Goal: Task Accomplishment & Management: Manage account settings

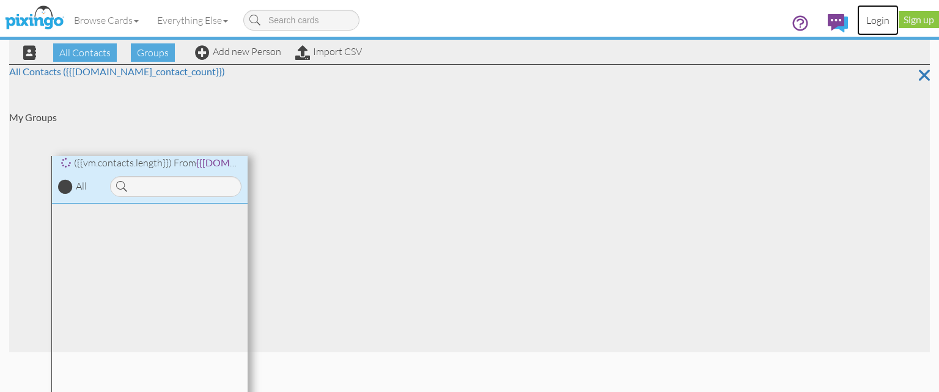
click at [871, 20] on link "Login" at bounding box center [878, 20] width 42 height 31
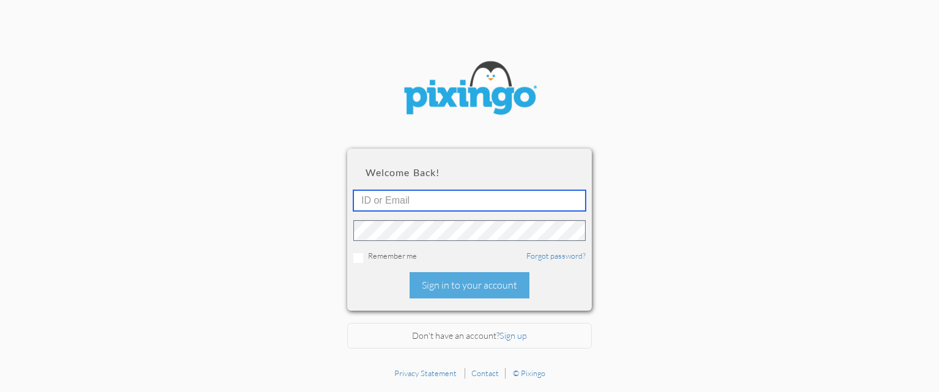
click at [405, 202] on input "text" at bounding box center [469, 200] width 232 height 21
paste input "rsarko@keystoneadvisors.com"
type input "rsarko@keystoneadvisors.com"
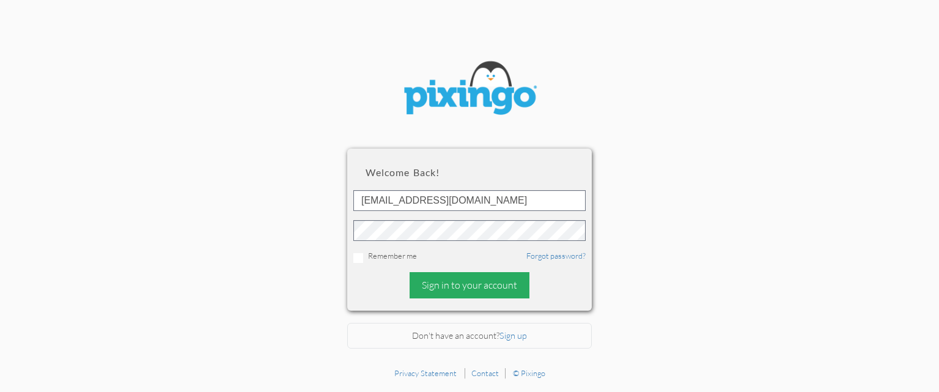
click at [442, 290] on div "Sign in to your account" at bounding box center [470, 285] width 120 height 26
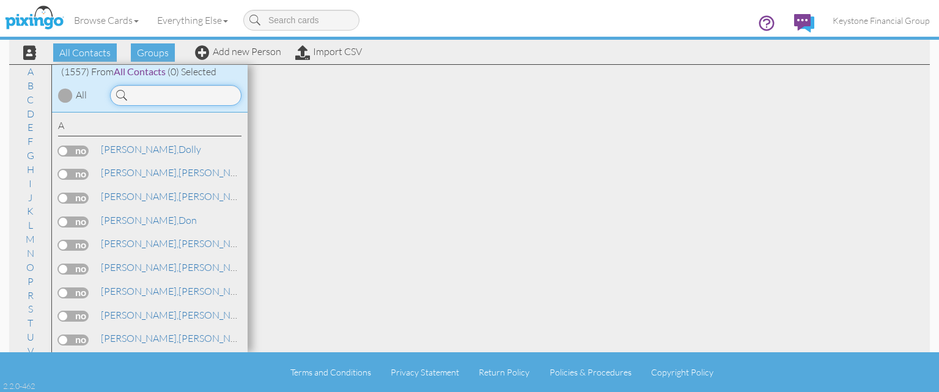
click at [158, 92] on input at bounding box center [175, 95] width 131 height 21
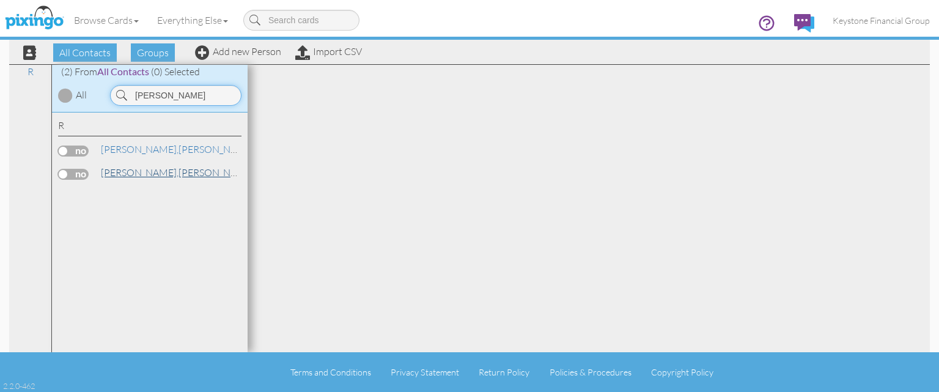
type input "[PERSON_NAME]"
click at [114, 172] on span "[PERSON_NAME]," at bounding box center [140, 172] width 78 height 12
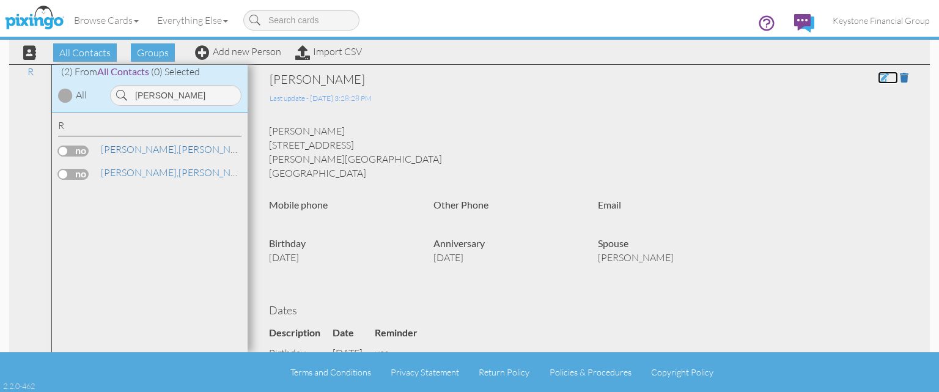
click at [880, 76] on span at bounding box center [883, 78] width 11 height 10
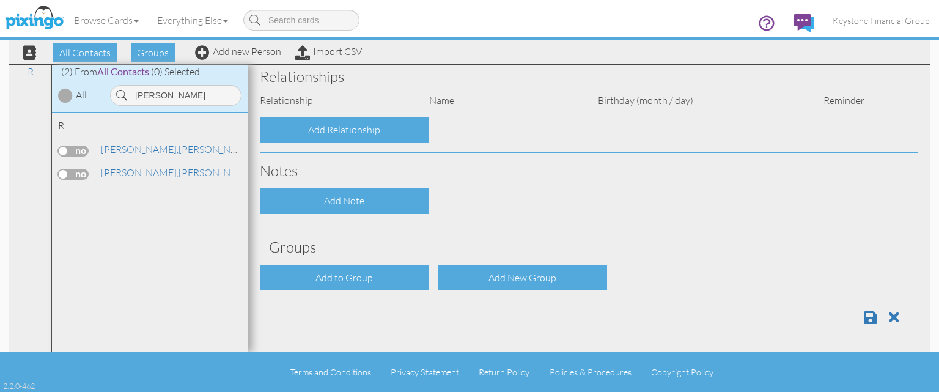
type input "[PERSON_NAME]"
type input "[STREET_ADDRESS]"
type input "[PERSON_NAME][GEOGRAPHIC_DATA]"
type input "43035"
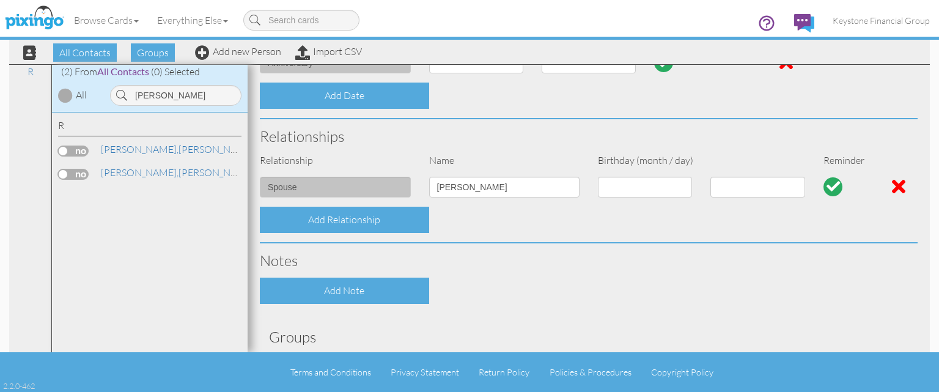
select select "object:5125"
select select "object:5133"
select select "object:5124"
select select "object:5159"
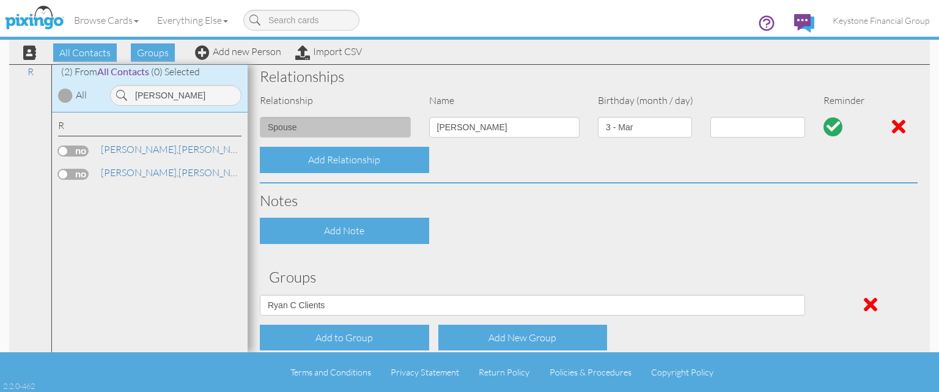
select select "object:5162"
select select "object:5407"
select select "number:3"
select select "number:5"
select select "number:27"
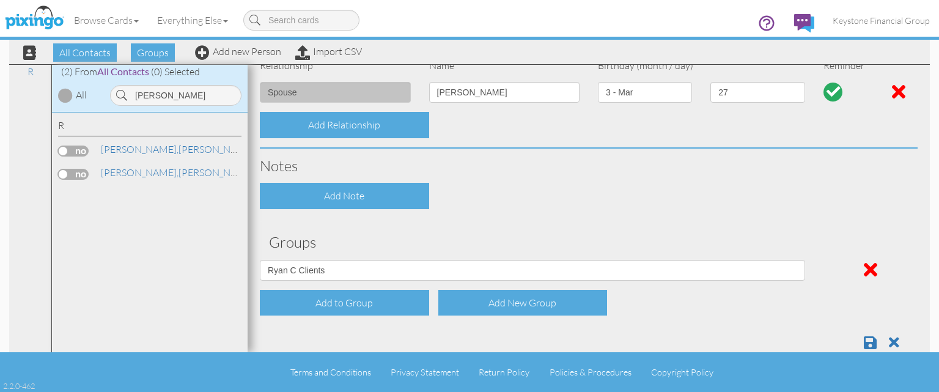
scroll to position [496, 0]
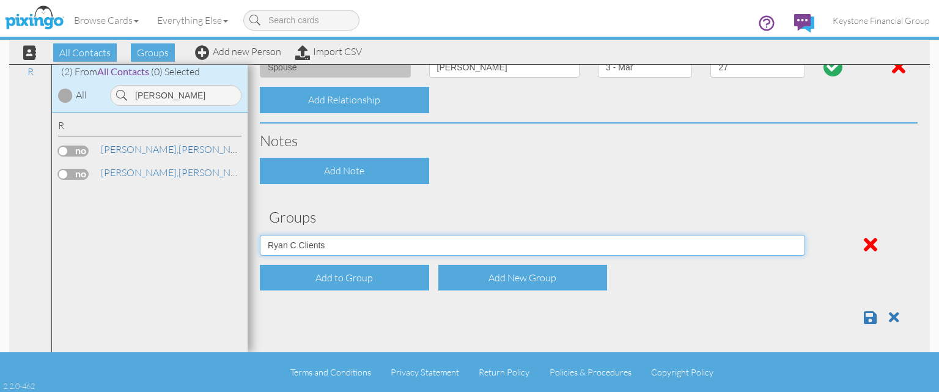
select select "object:5157"
click option "[PERSON_NAME] B Clients" at bounding box center [0, 0] width 0 height 0
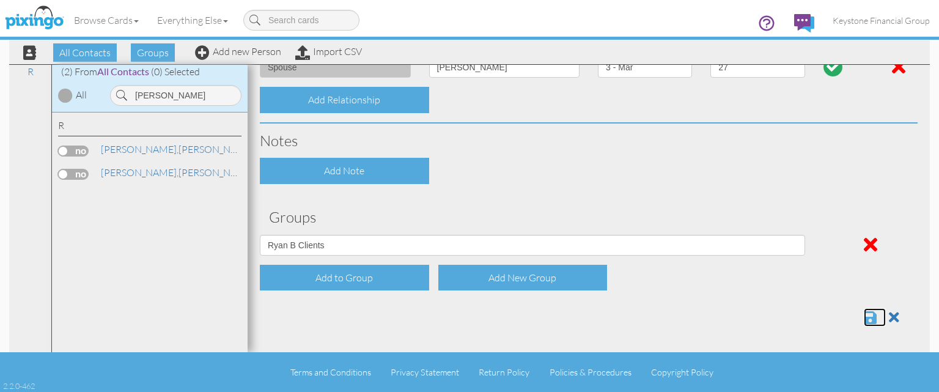
click at [865, 314] on span at bounding box center [870, 317] width 13 height 15
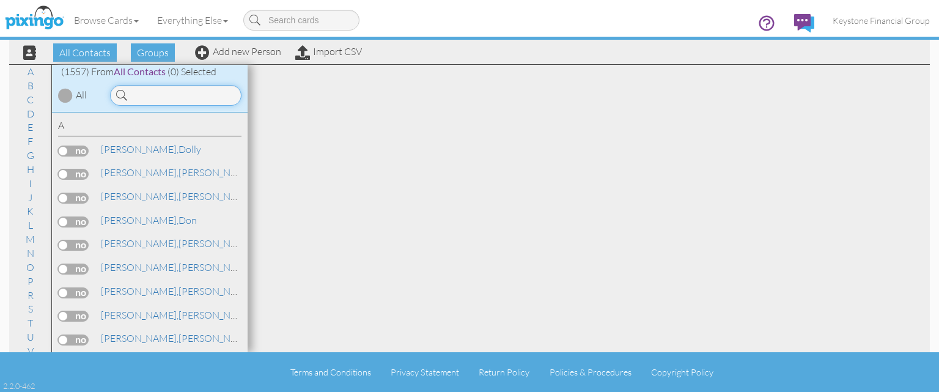
click at [179, 92] on input at bounding box center [175, 95] width 131 height 21
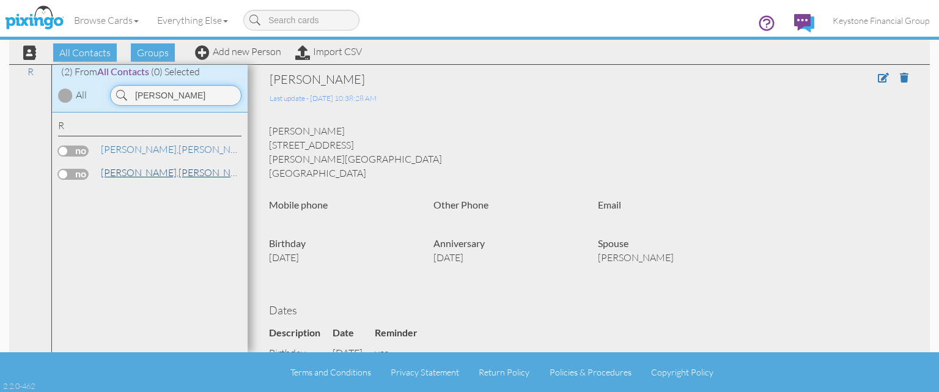
type input "[PERSON_NAME]"
click at [164, 170] on link "[PERSON_NAME]" at bounding box center [178, 172] width 156 height 15
click at [164, 150] on link "[PERSON_NAME]" at bounding box center [178, 149] width 156 height 15
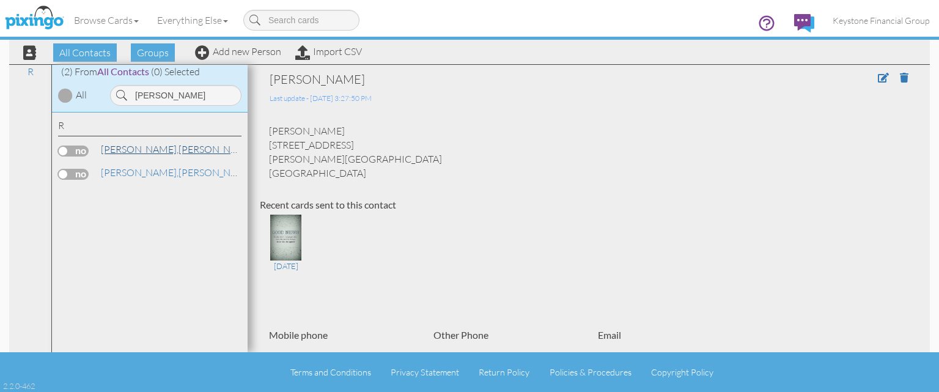
click at [153, 150] on span "[PERSON_NAME]," at bounding box center [140, 149] width 78 height 12
click at [881, 80] on span at bounding box center [883, 78] width 11 height 10
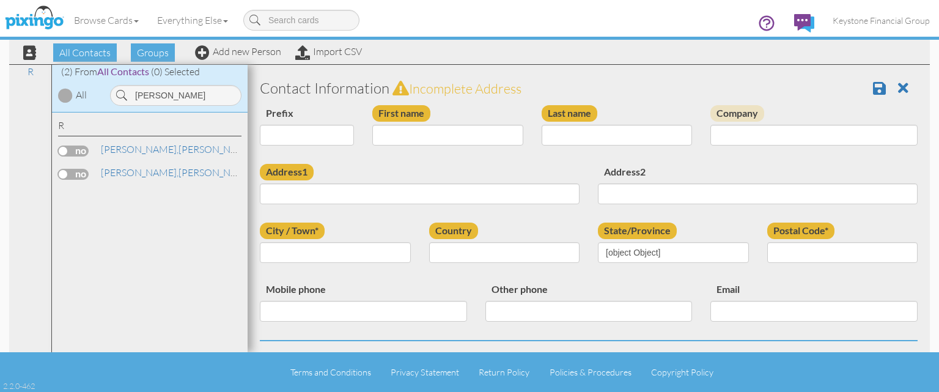
type input "[PERSON_NAME]"
type input "[STREET_ADDRESS]"
type input "[PERSON_NAME][GEOGRAPHIC_DATA]"
type input "43035"
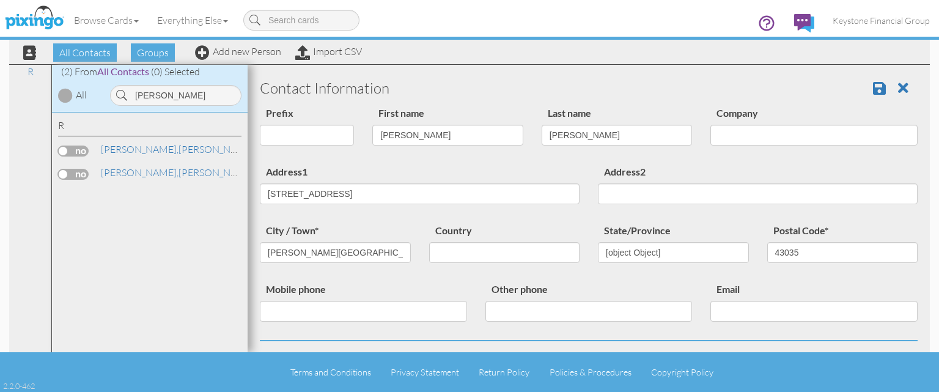
select select "object:5014"
select select "object:5044"
select select "object:5048"
select select "object:5293"
select select "number:27"
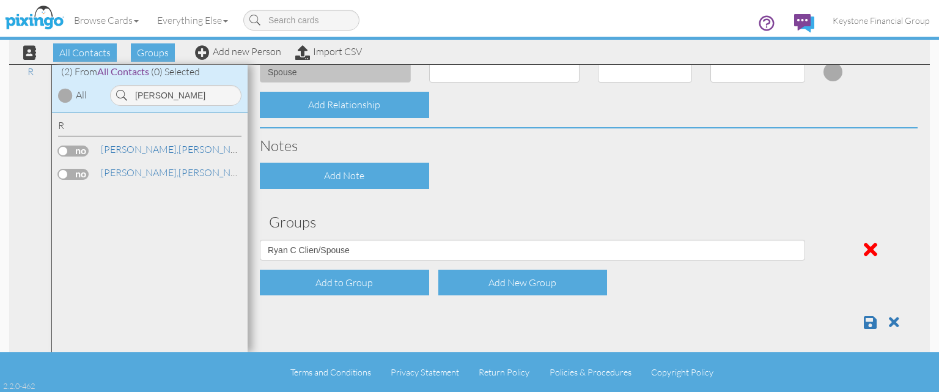
scroll to position [496, 0]
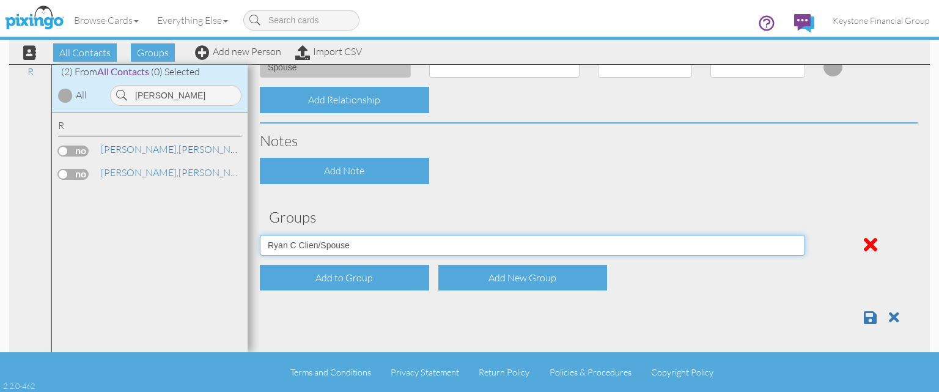
select select "object:5042"
click option "[PERSON_NAME]/Spouse" at bounding box center [0, 0] width 0 height 0
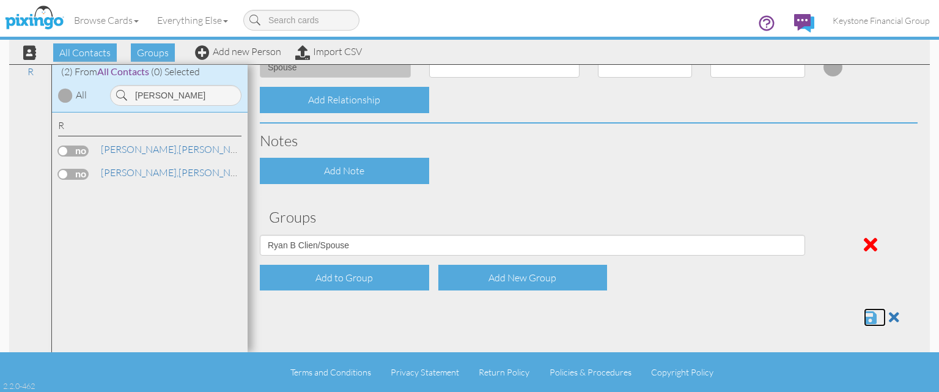
click at [867, 319] on span at bounding box center [870, 317] width 13 height 15
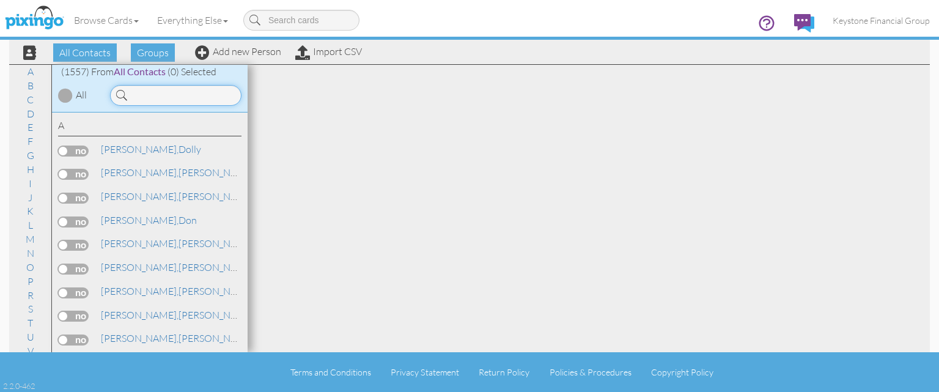
drag, startPoint x: 157, startPoint y: 99, endPoint x: 154, endPoint y: 94, distance: 6.6
click at [157, 97] on input at bounding box center [175, 95] width 131 height 21
click at [155, 94] on input at bounding box center [175, 95] width 131 height 21
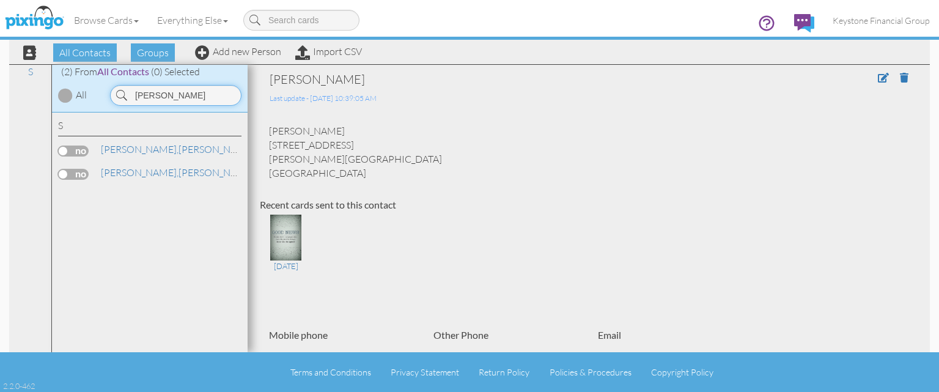
type input "stout"
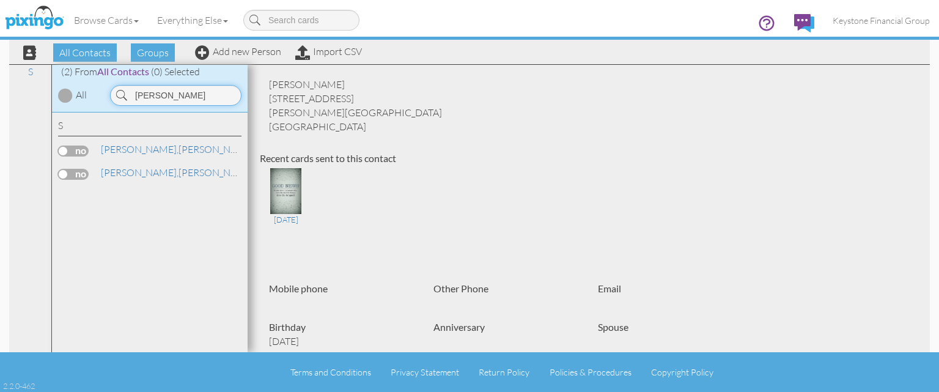
scroll to position [70, 0]
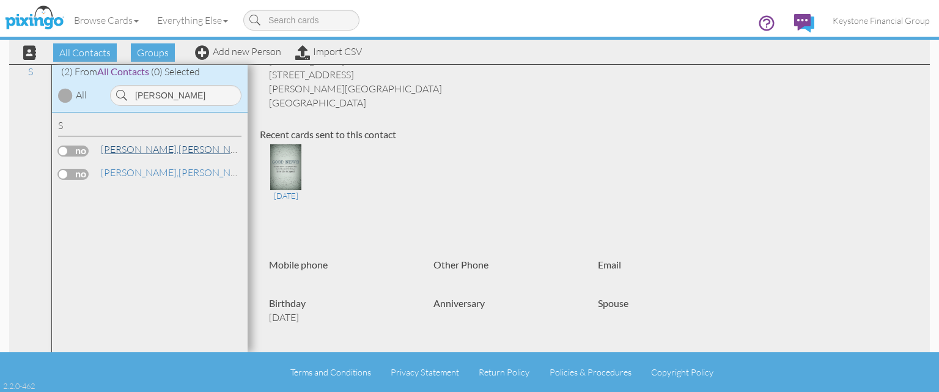
click at [125, 147] on span "[PERSON_NAME]," at bounding box center [140, 149] width 78 height 12
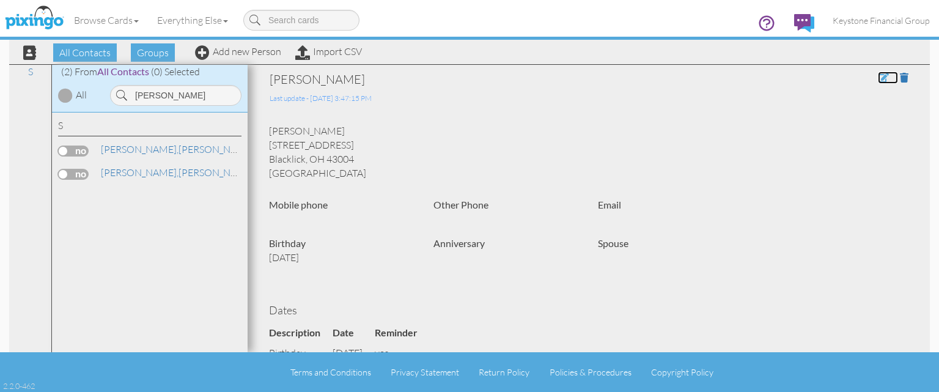
click at [882, 77] on span at bounding box center [883, 78] width 11 height 10
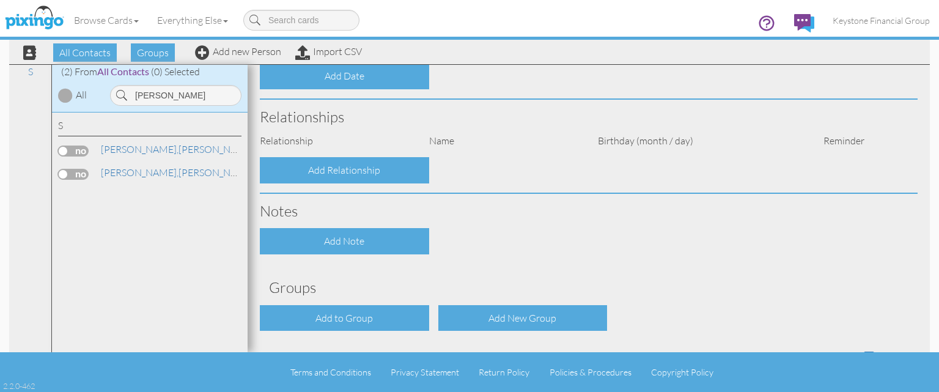
type input "[PERSON_NAME]"
type input "Stout"
type input "7923 Black Willow Dr"
type input "Blacklick"
type input "43004"
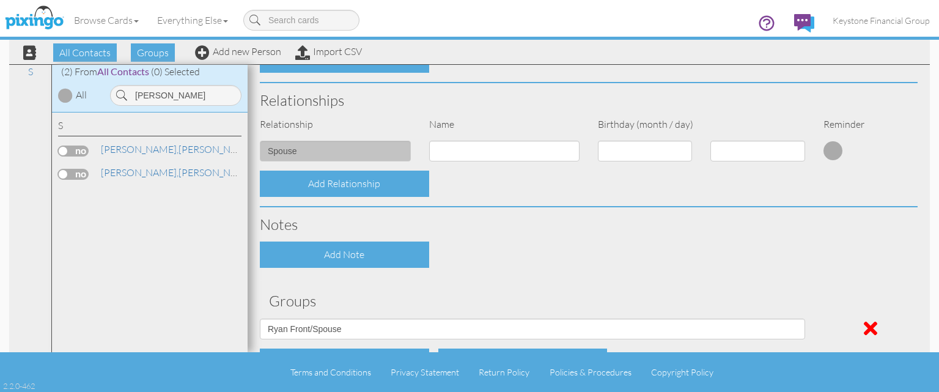
select select "object:5012"
select select "object:5257"
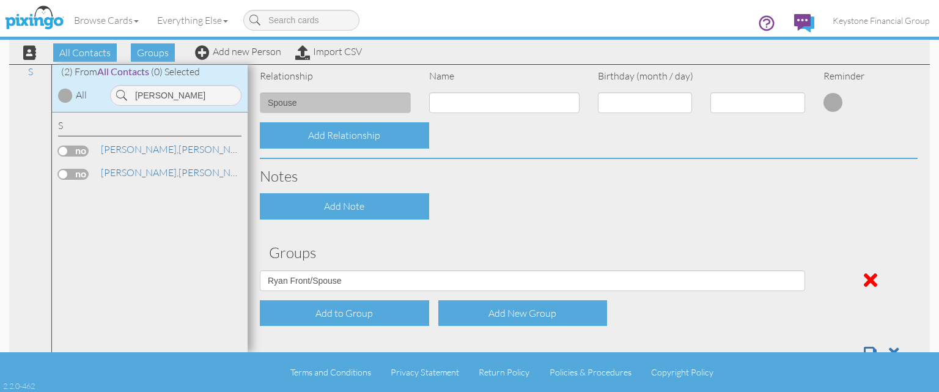
scroll to position [496, 0]
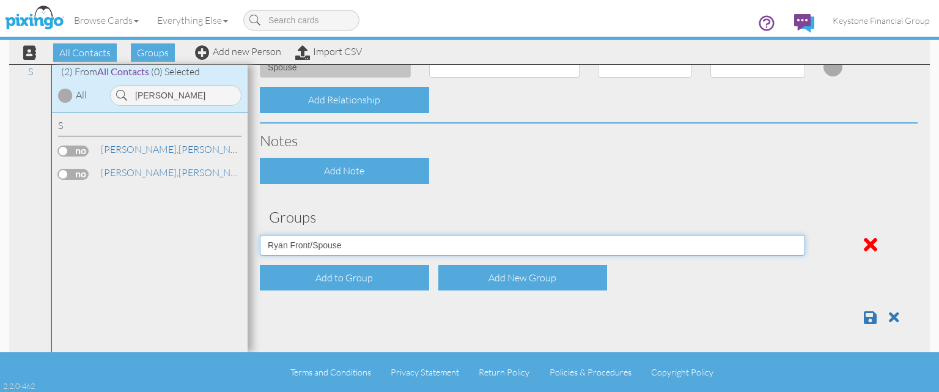
select select "object:5006"
click option "[PERSON_NAME]/Spouse" at bounding box center [0, 0] width 0 height 0
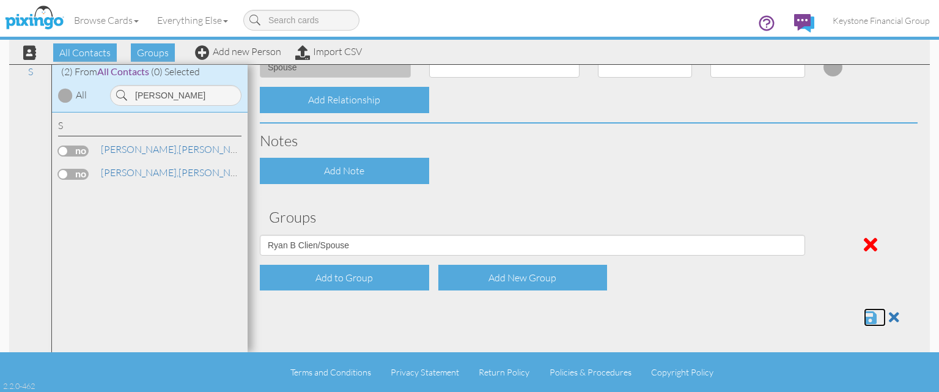
click at [875, 316] on span at bounding box center [870, 317] width 13 height 15
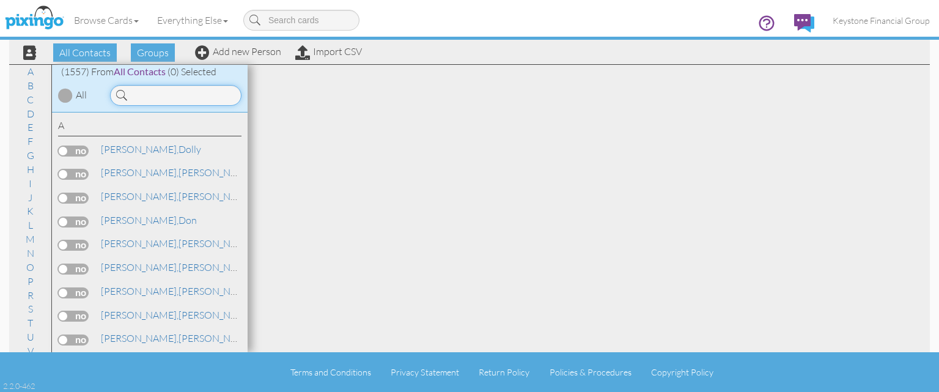
click at [158, 95] on input at bounding box center [175, 95] width 131 height 21
type input "d"
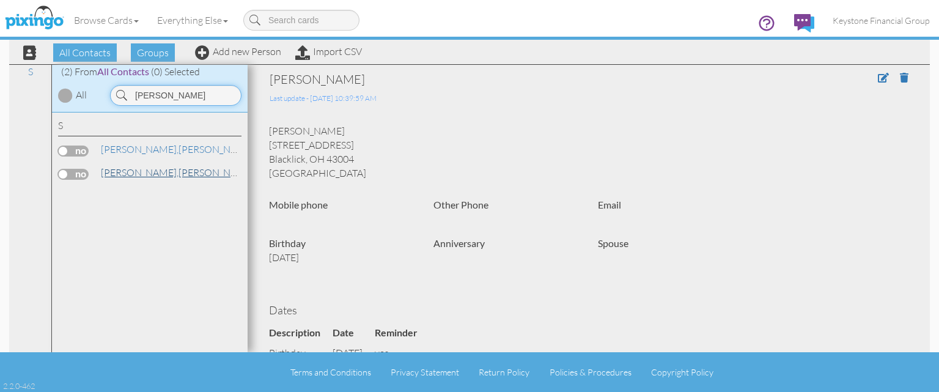
type input "stout"
click at [130, 172] on link "Stout, Mindy" at bounding box center [178, 172] width 156 height 15
click at [883, 80] on span at bounding box center [883, 78] width 11 height 10
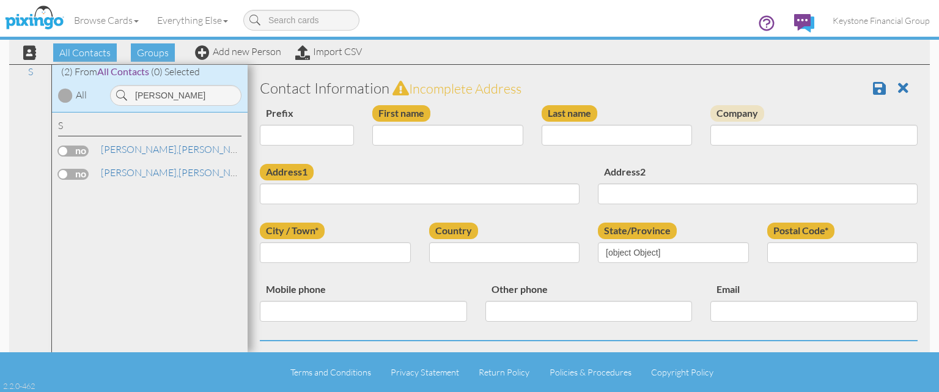
type input "[PERSON_NAME]"
type input "Stout"
type input "7923 Black Willow Dr"
type input "Blacklick"
type input "43004"
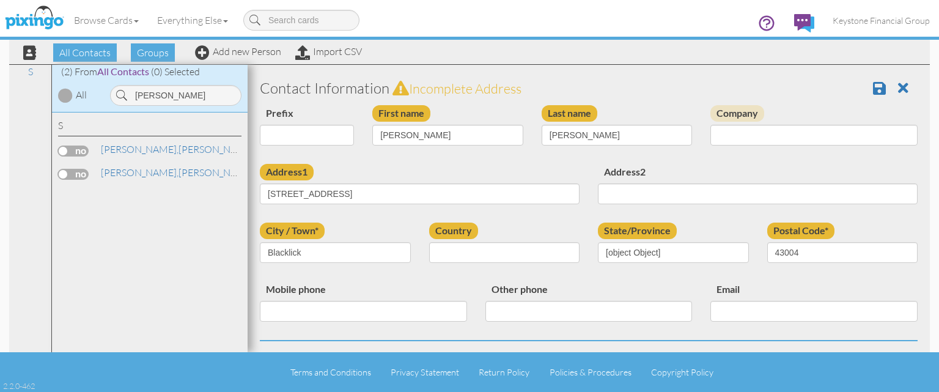
select select "object:5014"
select select "object:5259"
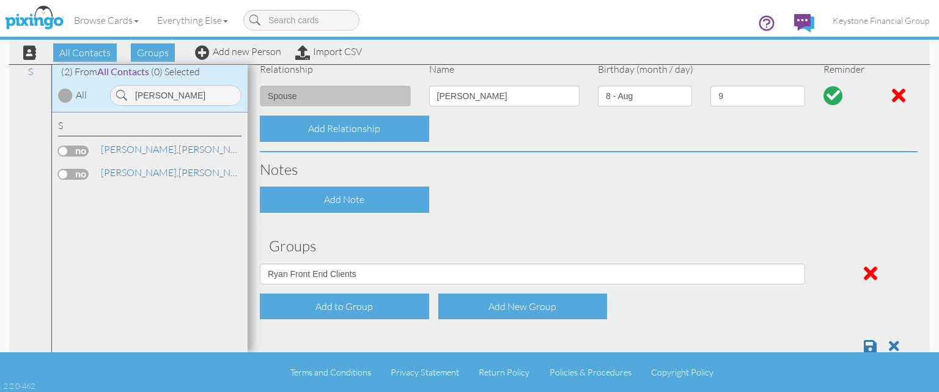
scroll to position [496, 0]
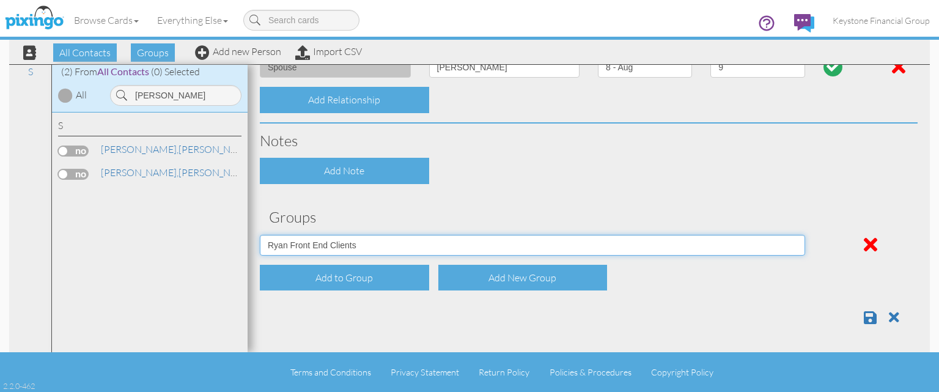
click at [260, 235] on select "[PERSON_NAME]/Spouse [PERSON_NAME] A Clients [PERSON_NAME]/Spouse [PERSON_NAME]…" at bounding box center [533, 245] width 546 height 21
select select "object:5009"
click option "[PERSON_NAME] B Clients" at bounding box center [0, 0] width 0 height 0
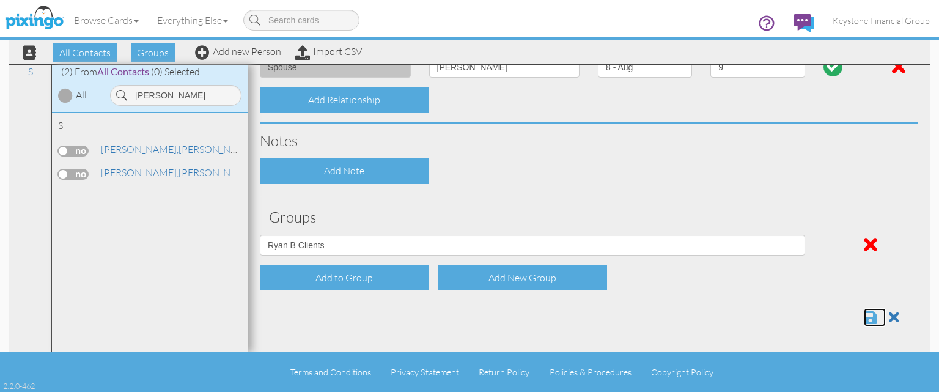
click at [871, 317] on span at bounding box center [870, 317] width 13 height 15
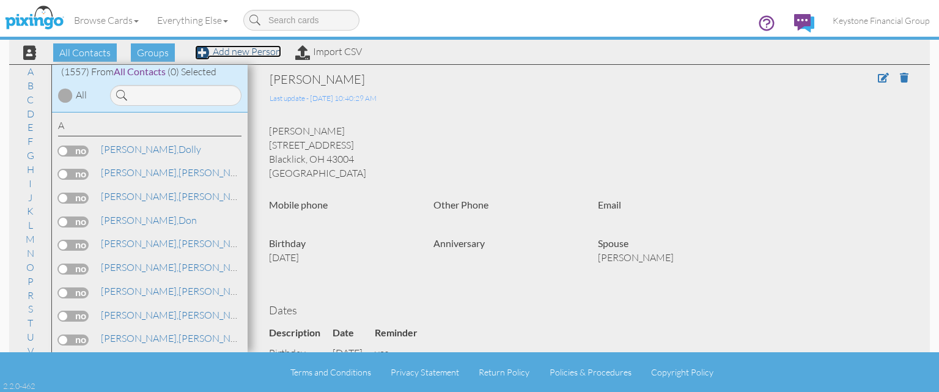
click at [246, 52] on link "Add new Person" at bounding box center [238, 51] width 86 height 12
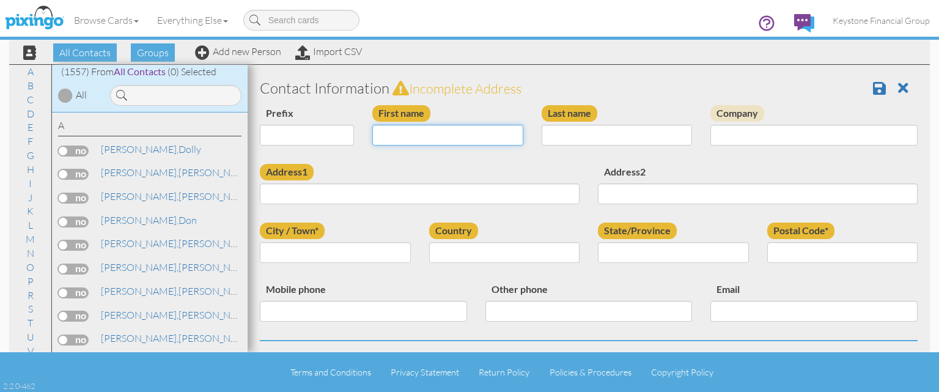
click at [412, 133] on input "First name" at bounding box center [447, 135] width 151 height 21
type input "Cassie"
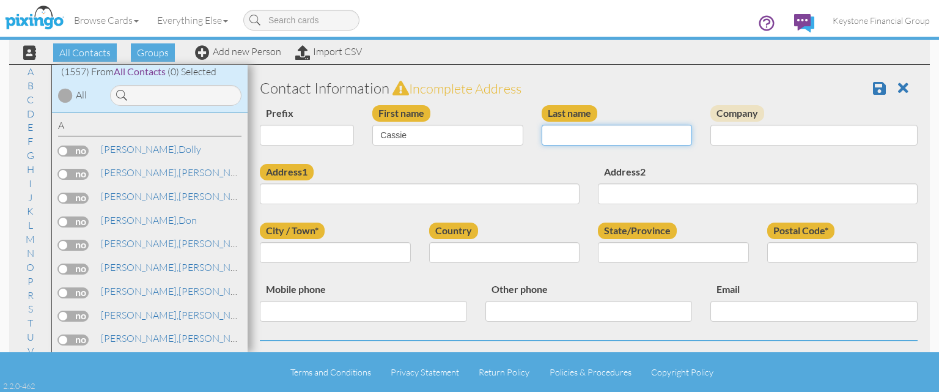
click at [574, 140] on input "Last name" at bounding box center [617, 135] width 151 height 21
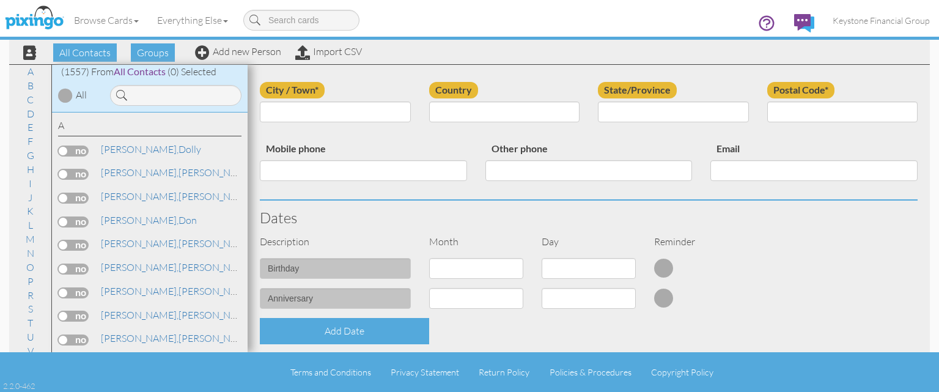
scroll to position [70, 0]
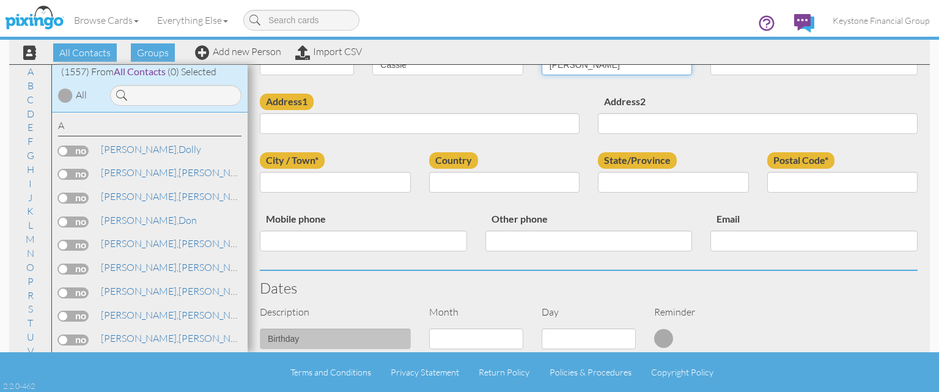
type input "Walker"
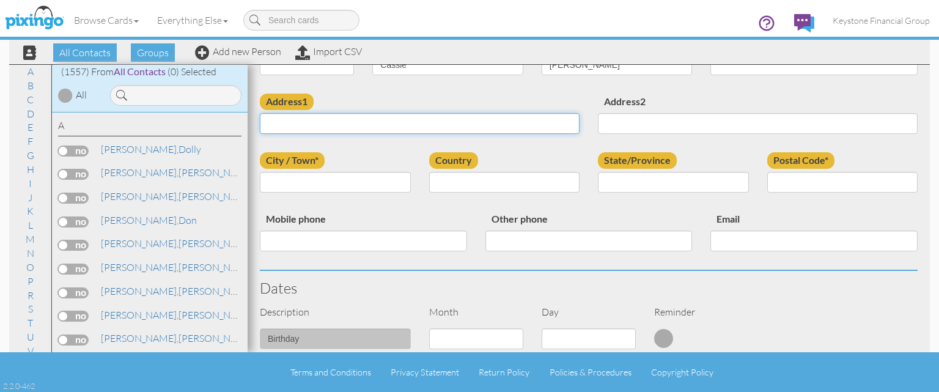
click at [358, 124] on input "Address1" at bounding box center [420, 123] width 320 height 21
paste input "cassie.walker@osumc.edu"
type input "cassie.walker@osumc.edu"
drag, startPoint x: 418, startPoint y: 115, endPoint x: 257, endPoint y: 126, distance: 161.2
click at [260, 126] on input "cassie.walker@osumc.edu" at bounding box center [420, 123] width 320 height 21
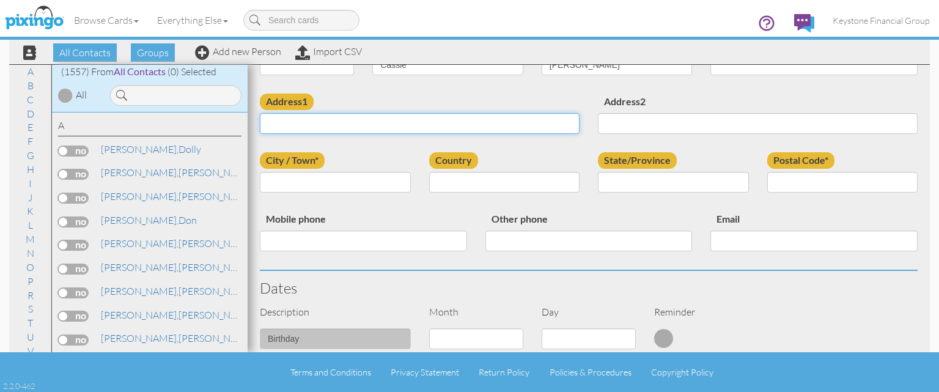
paste input "5700 Richgrove Lane"
type input "5700 Richgrove Lane"
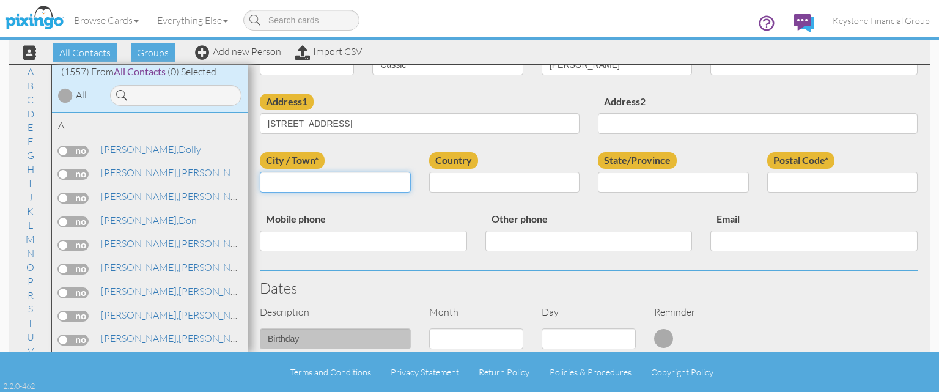
click at [317, 182] on input "City / Town*" at bounding box center [335, 182] width 151 height 21
type input "Dublin"
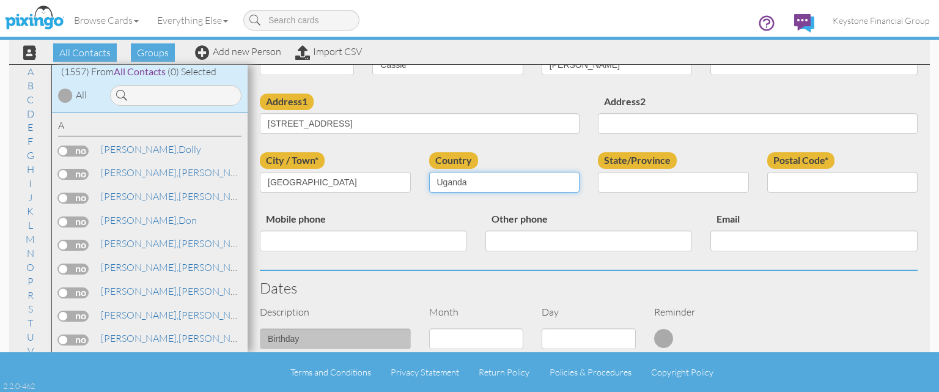
select select "object:5201"
click option "[GEOGRAPHIC_DATA]" at bounding box center [0, 0] width 0 height 0
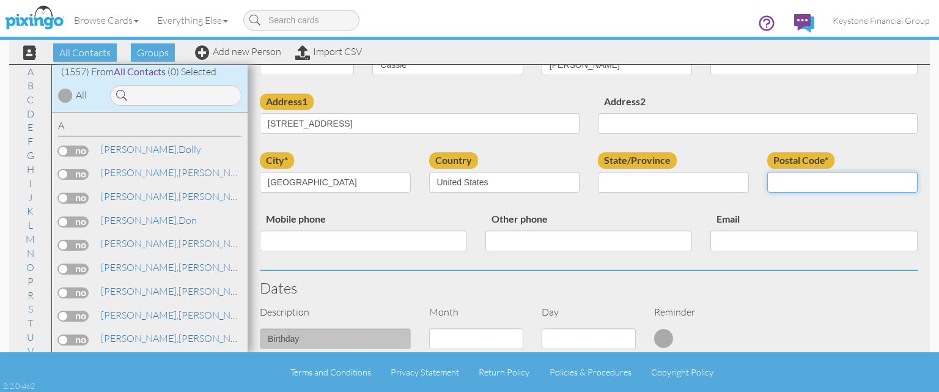
click at [818, 176] on input "Postal Code*" at bounding box center [843, 182] width 151 height 21
select select "object:5259"
click option "[US_STATE]" at bounding box center [0, 0] width 0 height 0
click at [812, 183] on input "Postal Code*" at bounding box center [843, 182] width 151 height 21
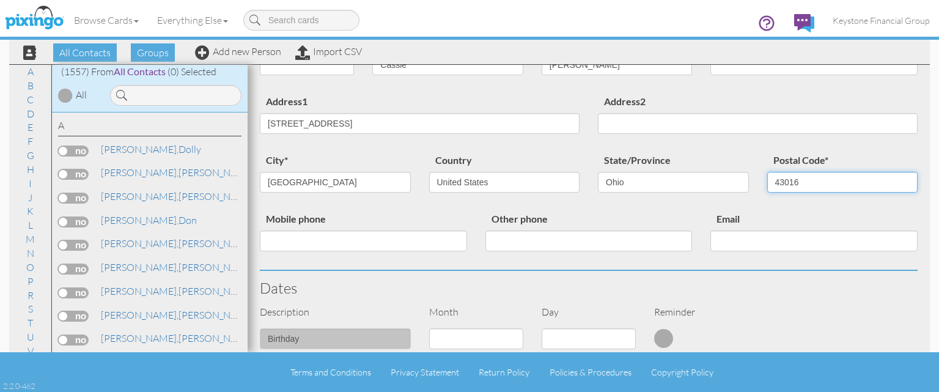
type input "43016"
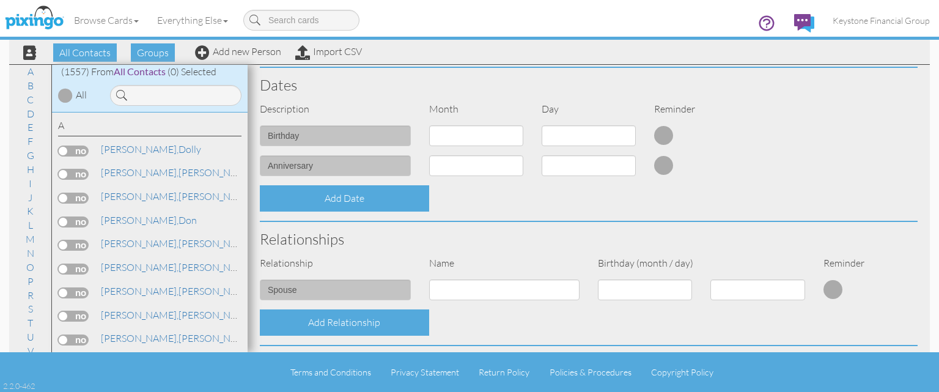
scroll to position [281, 0]
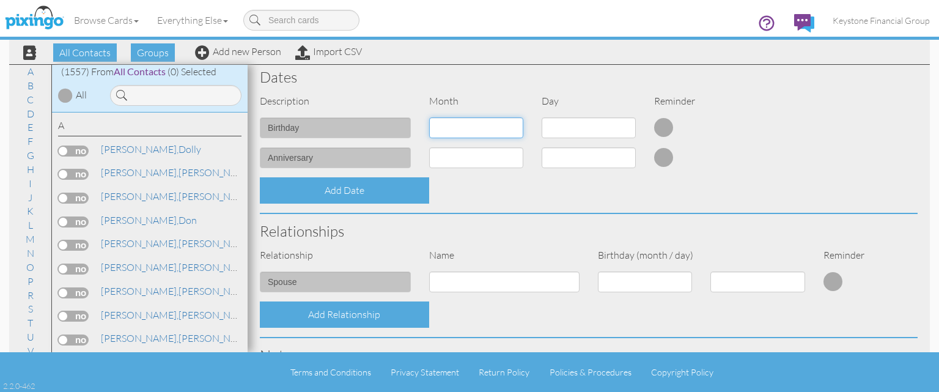
select select "object:4968"
click option "10 - Oct" at bounding box center [0, 0] width 0 height 0
click at [593, 128] on select at bounding box center [589, 127] width 94 height 21
select select "number:20"
click option "20" at bounding box center [0, 0] width 0 height 0
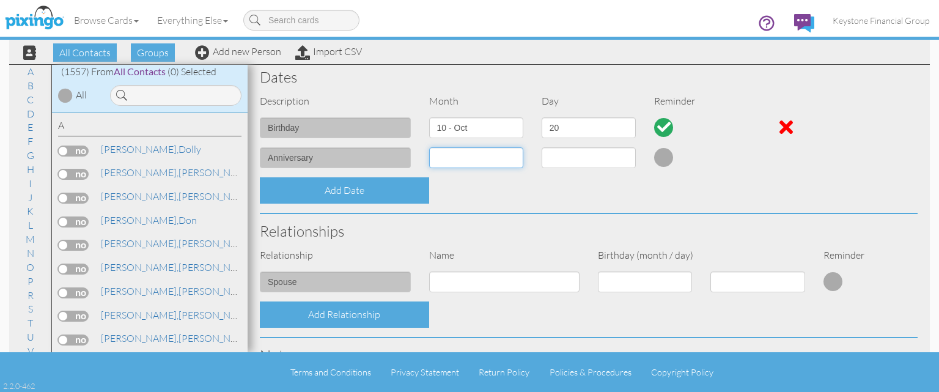
click at [467, 154] on select "1 - [DATE] - [DATE] - [DATE] - [DATE] - [DATE] - [DATE] - [DATE] - [DATE] - [DA…" at bounding box center [476, 157] width 94 height 21
select select "object:4964"
click option "6 - Jun" at bounding box center [0, 0] width 0 height 0
click at [576, 152] on select at bounding box center [589, 157] width 94 height 21
select select "number:10"
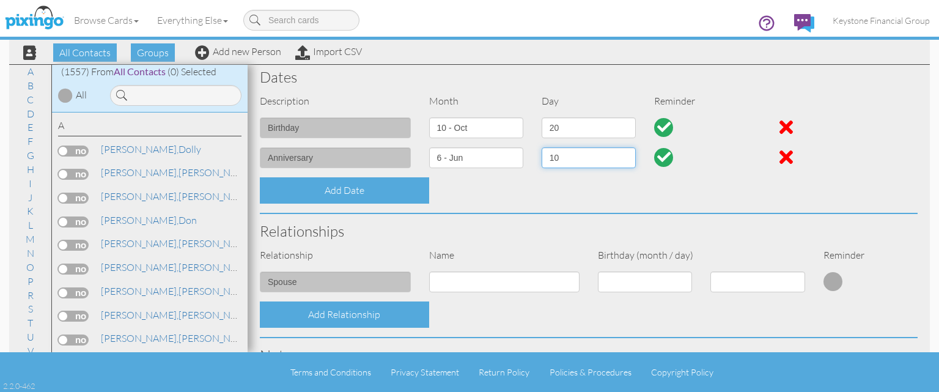
click option "10" at bounding box center [0, 0] width 0 height 0
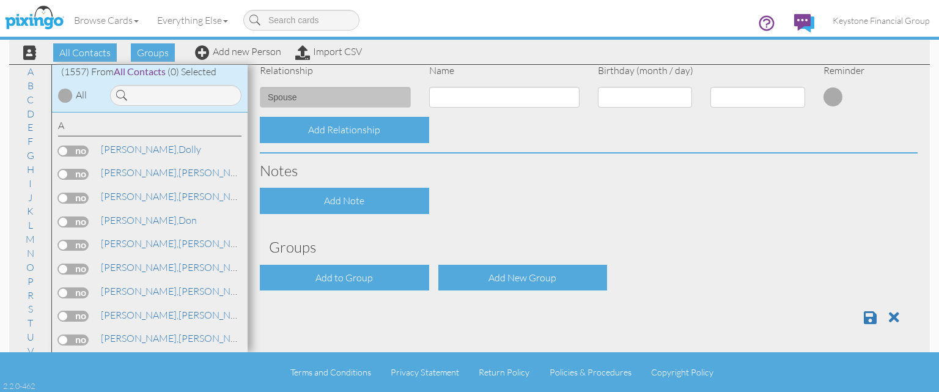
click at [366, 280] on div "Add to Group" at bounding box center [344, 278] width 169 height 26
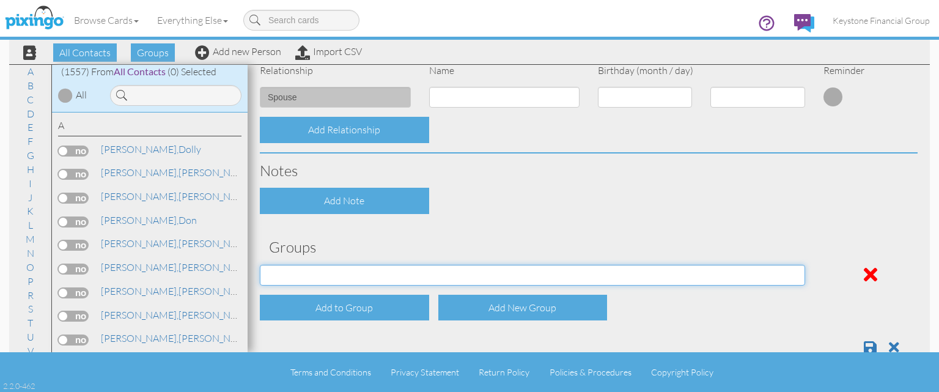
click at [260, 265] on select "[PERSON_NAME]/Spouse [PERSON_NAME] A Clients [PERSON_NAME]/Spouse [PERSON_NAME]…" at bounding box center [533, 275] width 546 height 21
select select "object:5288"
click option "[PERSON_NAME] Clients" at bounding box center [0, 0] width 0 height 0
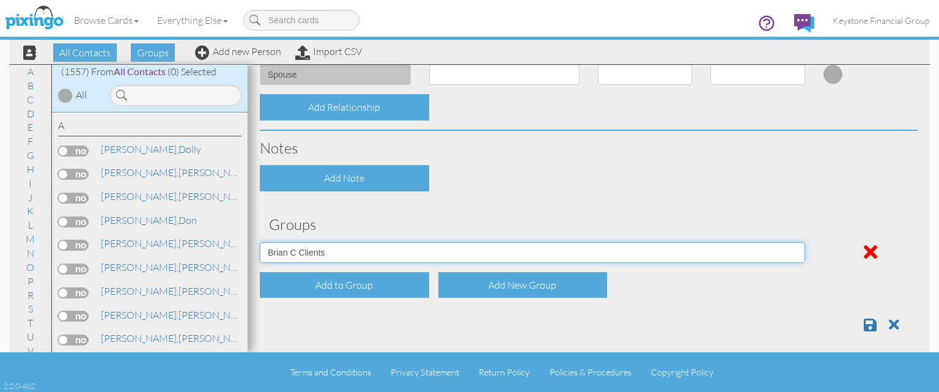
scroll to position [496, 0]
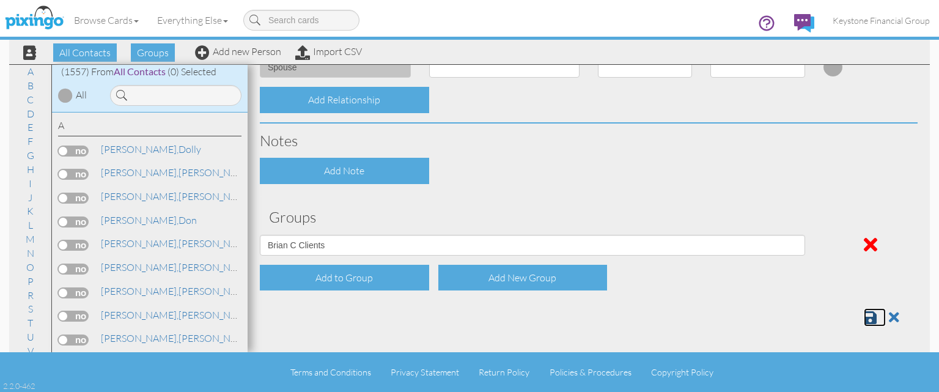
drag, startPoint x: 865, startPoint y: 319, endPoint x: 373, endPoint y: 45, distance: 563.4
click at [865, 319] on span at bounding box center [870, 317] width 13 height 15
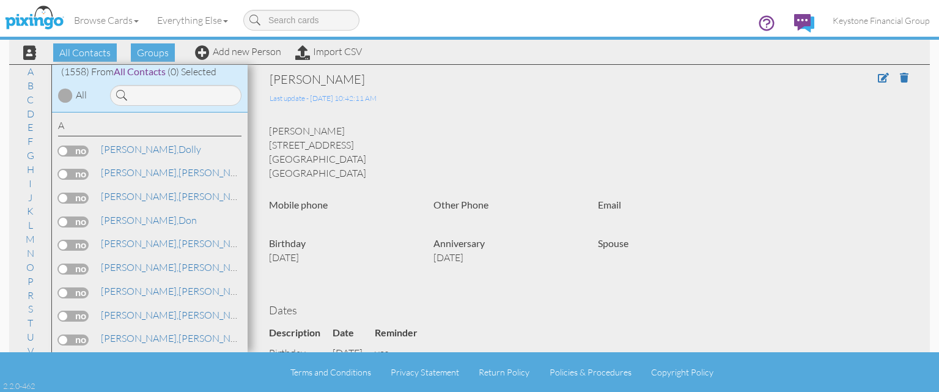
click at [243, 47] on div "Browse Cards Business Accounting Automotive Chiropractor Customer Dental Financ…" at bounding box center [469, 24] width 921 height 48
click at [246, 52] on link "Add new Person" at bounding box center [238, 51] width 86 height 12
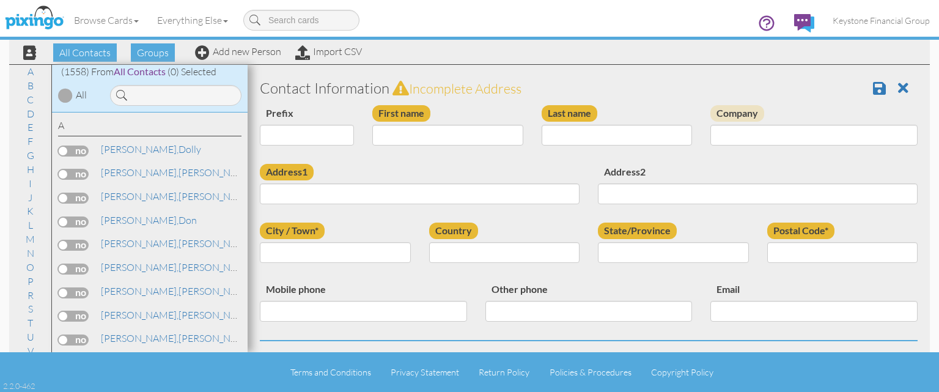
drag, startPoint x: 424, startPoint y: 125, endPoint x: 423, endPoint y: 131, distance: 6.2
click at [423, 127] on div "First name" at bounding box center [447, 130] width 169 height 50
drag, startPoint x: 419, startPoint y: 133, endPoint x: 416, endPoint y: 143, distance: 10.1
click at [416, 142] on input "First name" at bounding box center [447, 135] width 151 height 21
type input "Jack"
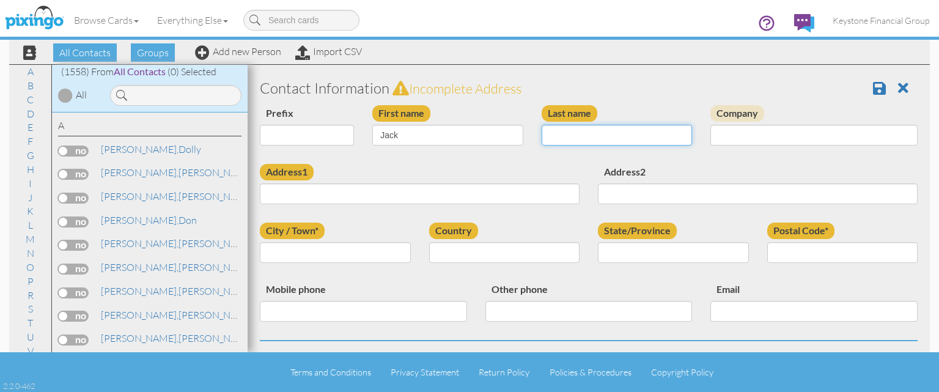
click at [566, 133] on input "Last name" at bounding box center [617, 135] width 151 height 21
type input "Garber"
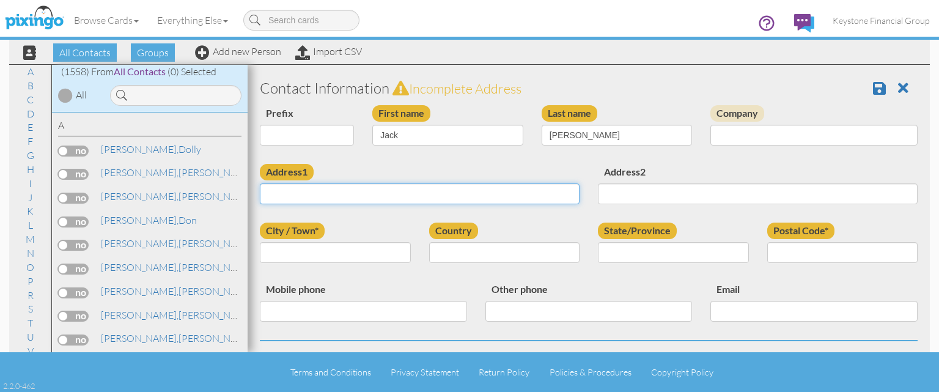
click at [437, 197] on input "Address1" at bounding box center [420, 193] width 320 height 21
paste input "[STREET_ADDRESS][PERSON_NAME]"
type input "[STREET_ADDRESS][PERSON_NAME]"
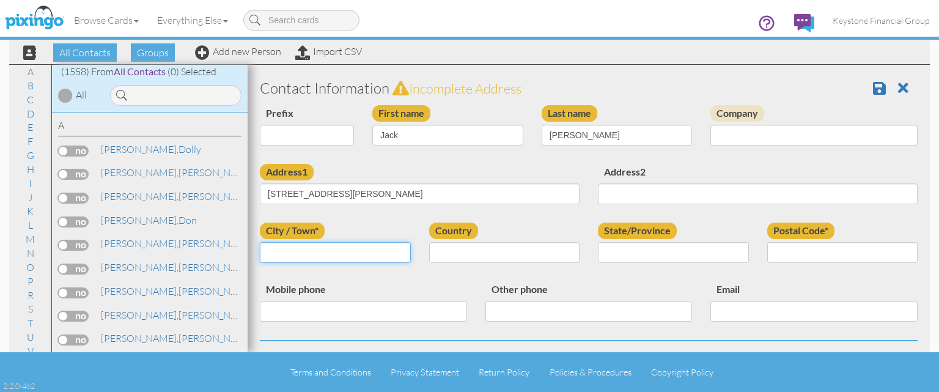
click at [360, 253] on input "City / Town*" at bounding box center [335, 252] width 151 height 21
type input "Columbus"
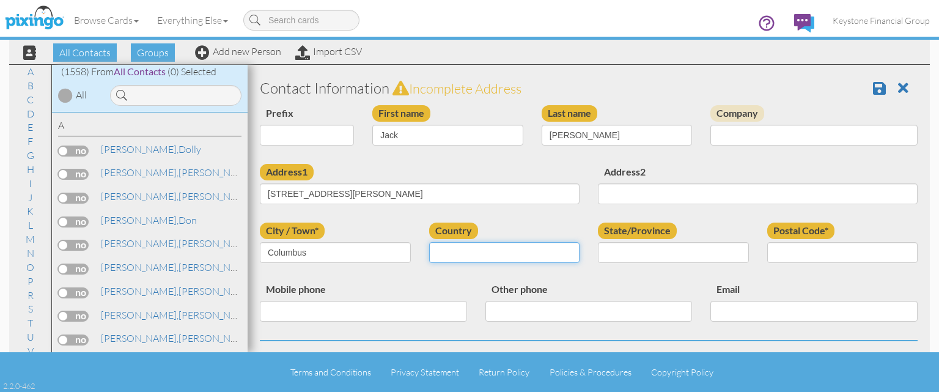
select select "object:4974"
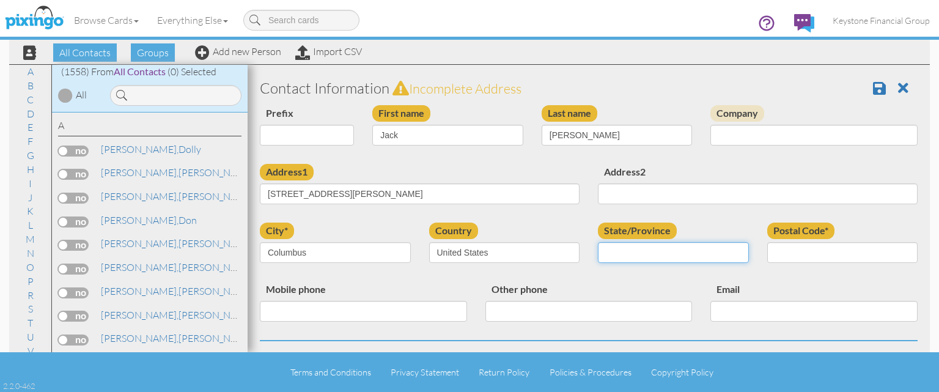
select select "object:5262"
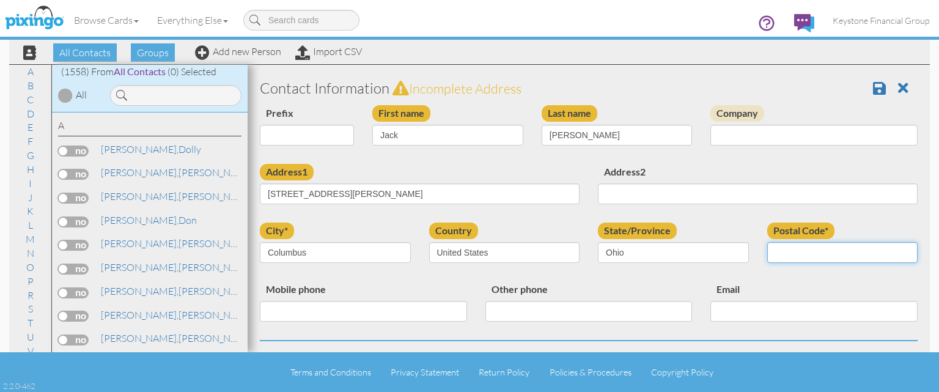
paste input "43209"
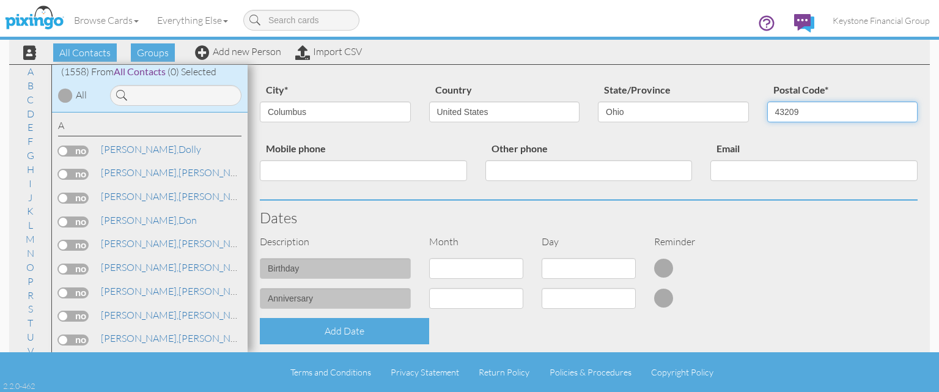
scroll to position [211, 0]
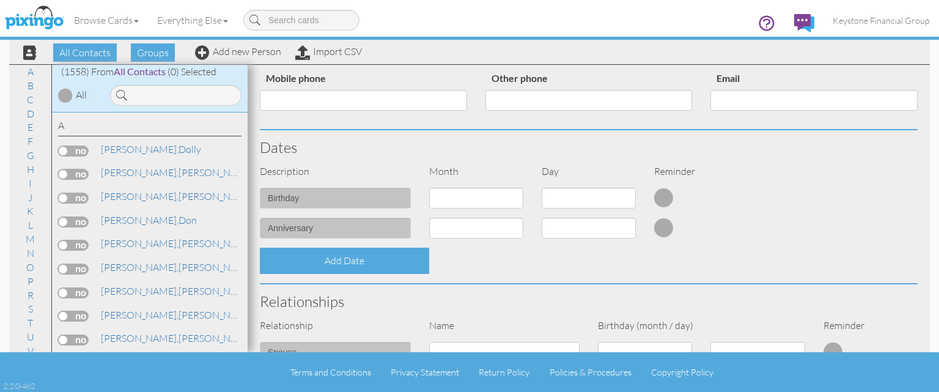
type input "43209"
select select "object:4973"
click option "12 - Dec" at bounding box center [0, 0] width 0 height 0
click at [572, 190] on select at bounding box center [589, 198] width 94 height 21
click at [571, 202] on select "1 2 3 4 5 6 7 8 9 10 11 12 13 14 15 16 17 18 19 20 21 22 23 24 25 26 27 28 29 3…" at bounding box center [589, 198] width 94 height 21
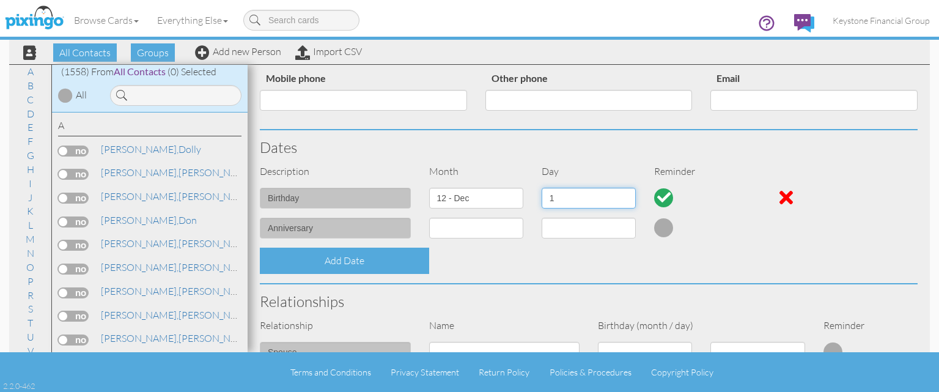
click at [572, 197] on select "1 2 3 4 5 6 7 8 9 10 11 12 13 14 15 16 17 18 19 20 21 22 23 24 25 26 27 28 29 3…" at bounding box center [589, 198] width 94 height 21
click at [572, 198] on select "1 2 3 4 5 6 7 8 9 10 11 12 13 14 15 16 17 18 19 20 21 22 23 24 25 26 27 28 29 3…" at bounding box center [589, 198] width 94 height 21
select select "number:13"
click option "13" at bounding box center [0, 0] width 0 height 0
click at [465, 237] on select "1 - Jan 2 - Feb 3 - Mar 4 - Apr 5 - May 6 - Jun 7 - Jul 8 - Aug 9 - Sep 10 - Oc…" at bounding box center [476, 228] width 94 height 21
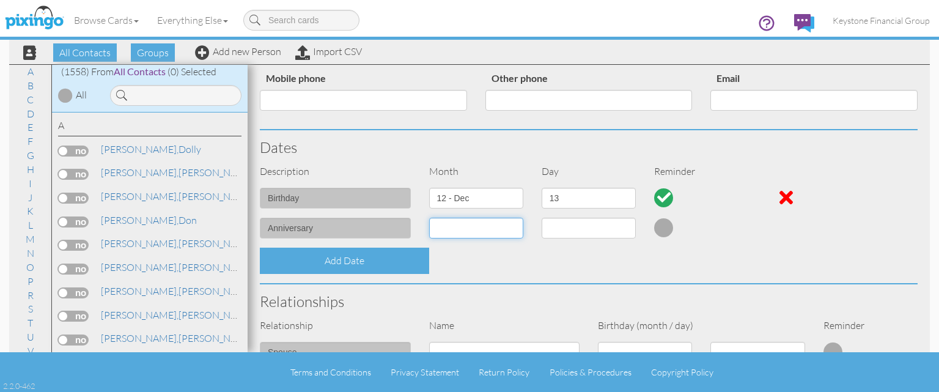
click at [464, 224] on select "1 - Jan 2 - Feb 3 - Mar 4 - Apr 5 - May 6 - Jun 7 - Jul 8 - Aug 9 - Sep 10 - Oc…" at bounding box center [476, 228] width 94 height 21
select select "object:4967"
click option "6 - Jun" at bounding box center [0, 0] width 0 height 0
click at [586, 230] on select at bounding box center [589, 228] width 94 height 21
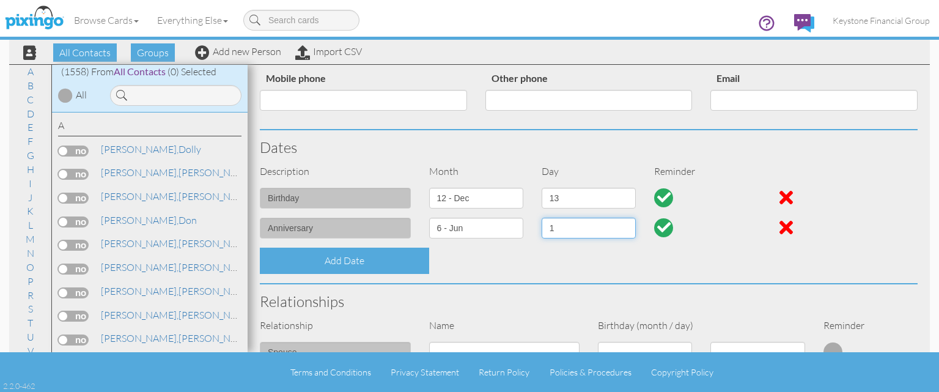
select select "number:20"
click option "20" at bounding box center [0, 0] width 0 height 0
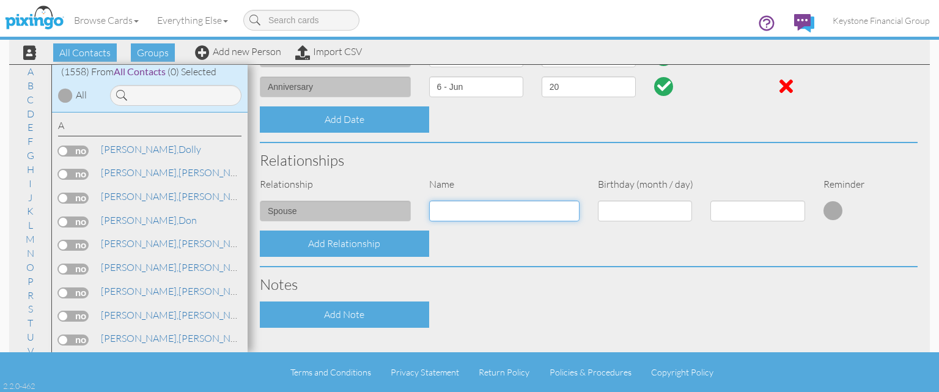
click at [467, 212] on input at bounding box center [504, 211] width 151 height 21
type input "Dana Albaiu"
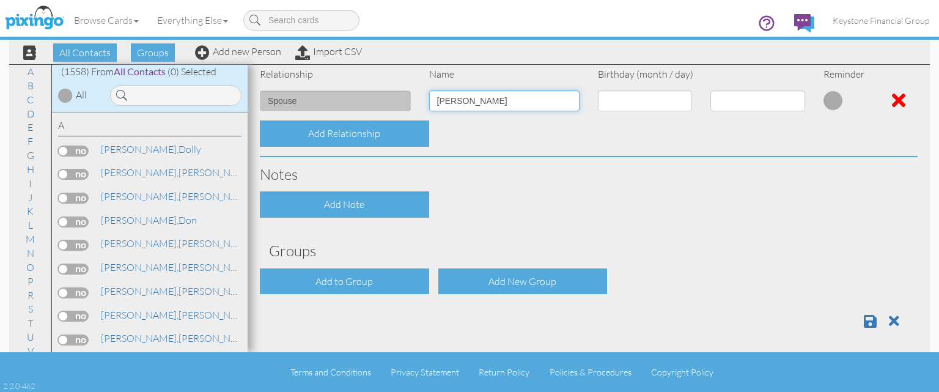
scroll to position [466, 0]
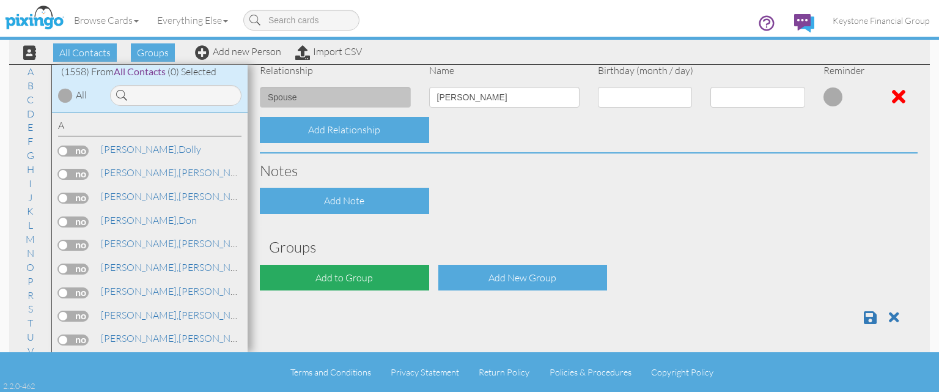
click at [348, 281] on div "Add to Group" at bounding box center [344, 278] width 169 height 26
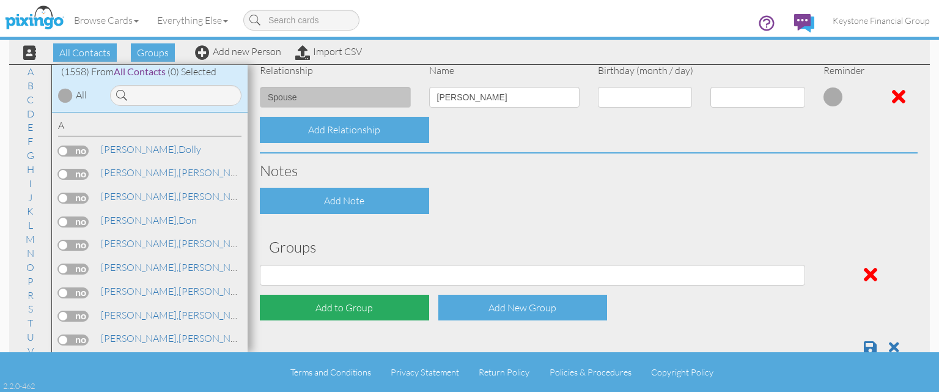
select select "object:5290"
click option "[PERSON_NAME] Clients" at bounding box center [0, 0] width 0 height 0
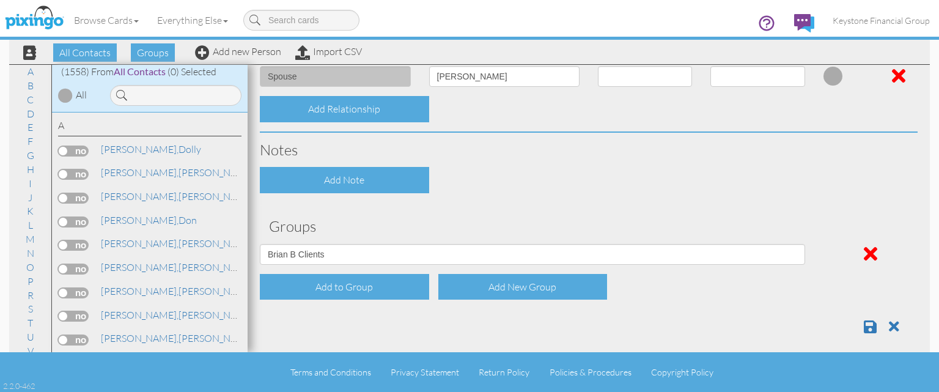
scroll to position [496, 0]
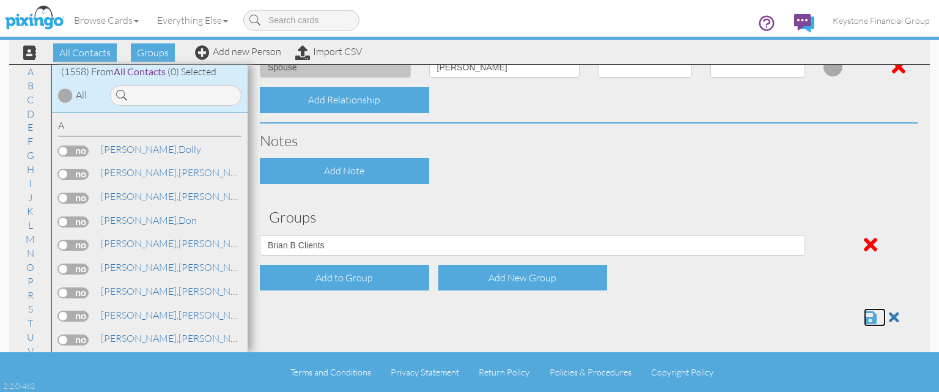
click at [869, 317] on span at bounding box center [870, 317] width 13 height 15
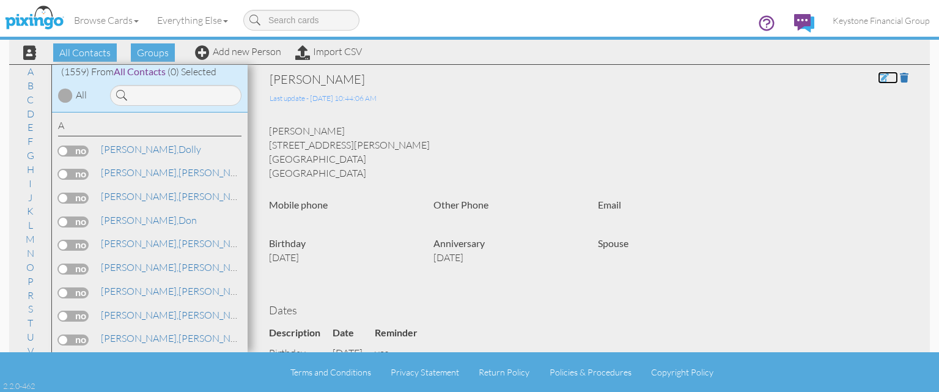
click at [881, 80] on span at bounding box center [883, 78] width 11 height 10
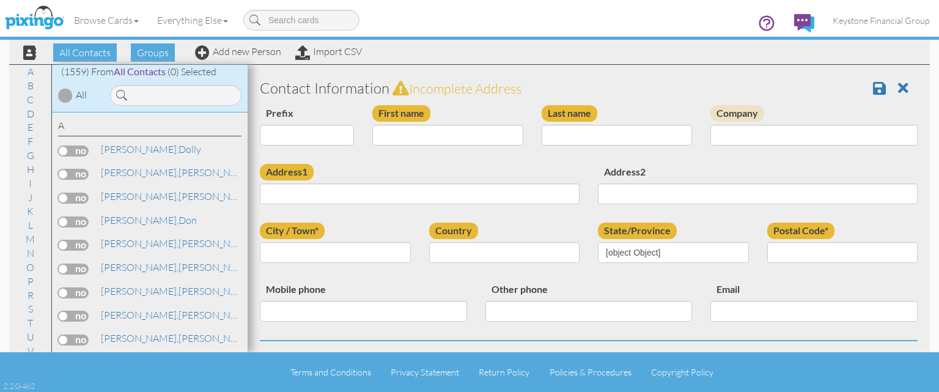
type input "Jack"
type input "Garber"
type input "[STREET_ADDRESS][PERSON_NAME]"
type input "Columbus"
type input "43209"
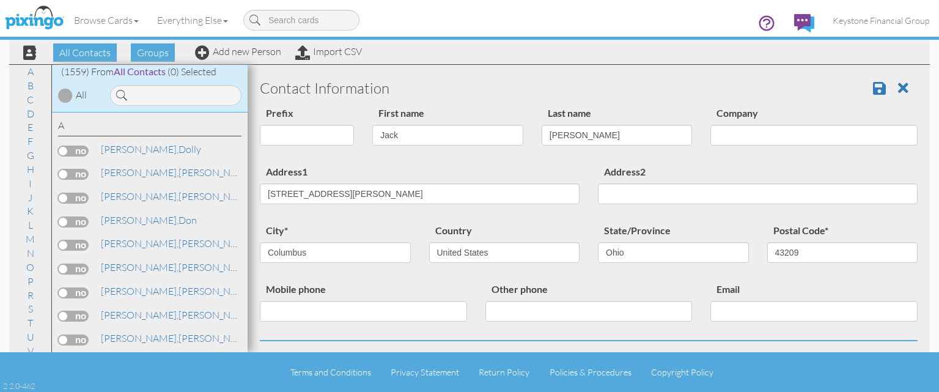
select select "object:5003"
select select "object:5248"
select select "object:4976"
select select "number:13"
select select "object:4970"
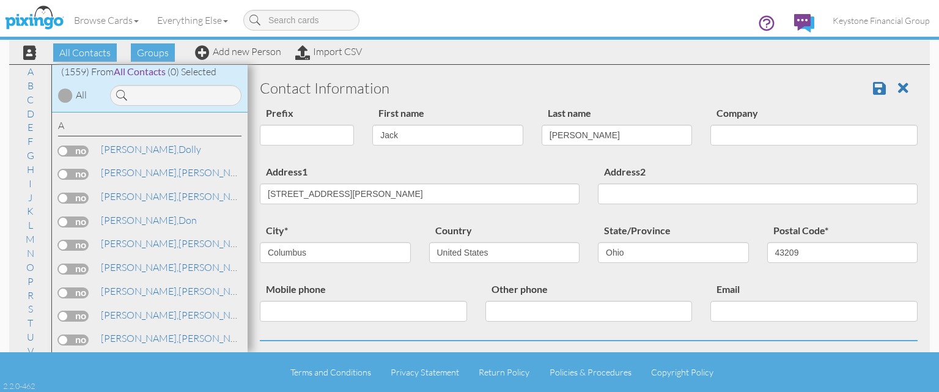
select select "number:20"
select select "object:4984"
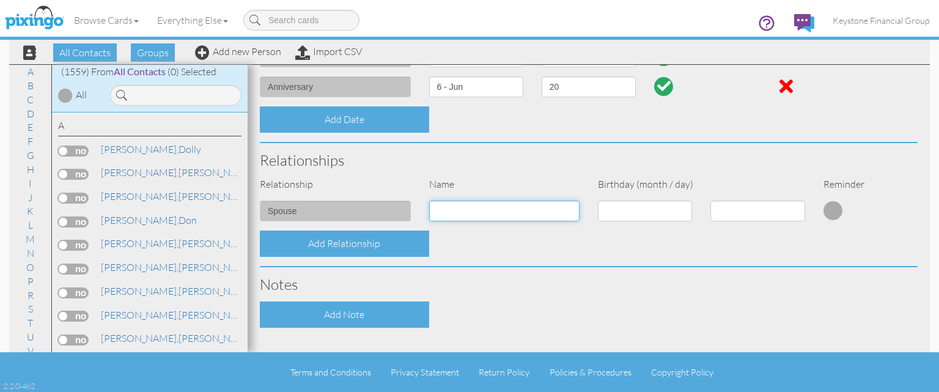
click at [470, 213] on input at bounding box center [504, 211] width 151 height 21
type input "[PERSON_NAME]"
select select "object:4975"
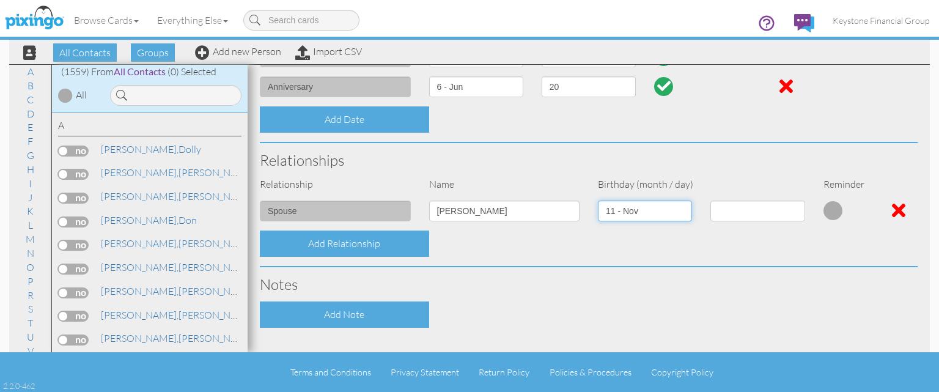
click option "11 - Nov" at bounding box center [0, 0] width 0 height 0
click at [739, 219] on select at bounding box center [758, 211] width 94 height 21
click at [711, 201] on select "1 2 3 4 5 6 7 8 9 10 11 12 13 14 15 16 17 18 19 20 21 22 23 24 25 26 27 28 29 30" at bounding box center [758, 211] width 94 height 21
select select "number:20"
click option "20" at bounding box center [0, 0] width 0 height 0
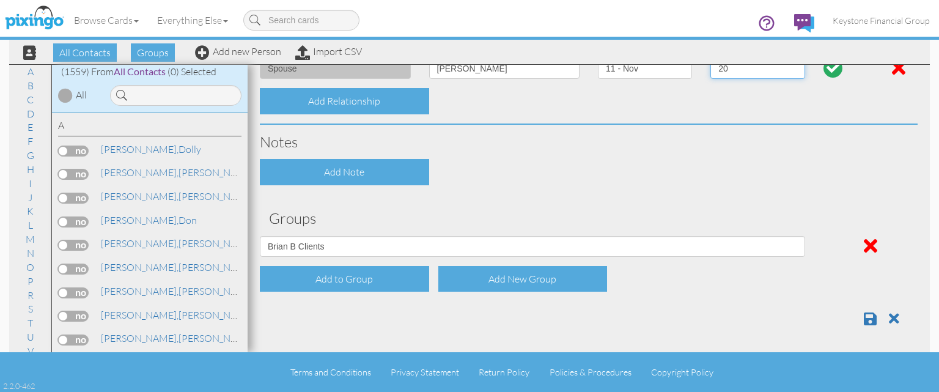
scroll to position [496, 0]
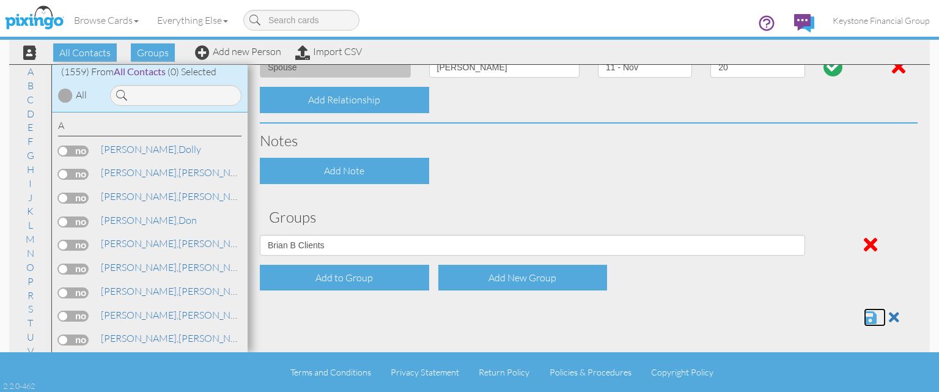
click at [866, 315] on span at bounding box center [870, 317] width 13 height 15
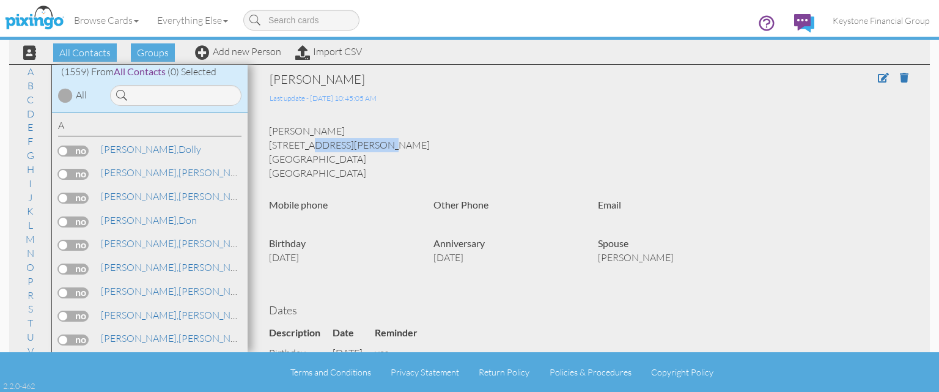
drag, startPoint x: 344, startPoint y: 144, endPoint x: 270, endPoint y: 144, distance: 73.4
click at [270, 144] on div "[PERSON_NAME] [STREET_ADDRESS][PERSON_NAME] [GEOGRAPHIC_DATA], OH 43209 [GEOGRA…" at bounding box center [589, 152] width 658 height 56
copy div "[STREET_ADDRESS][PERSON_NAME]"
click at [243, 53] on link "Add new Person" at bounding box center [238, 51] width 86 height 12
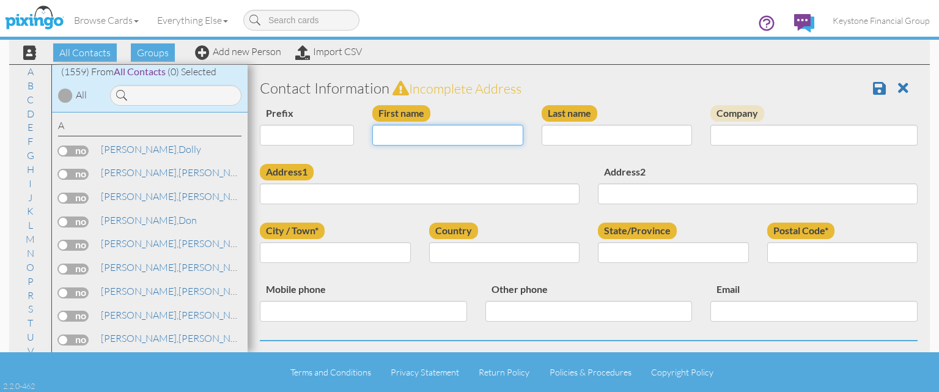
click at [410, 135] on input "First name" at bounding box center [447, 135] width 151 height 21
type input "[PERSON_NAME]"
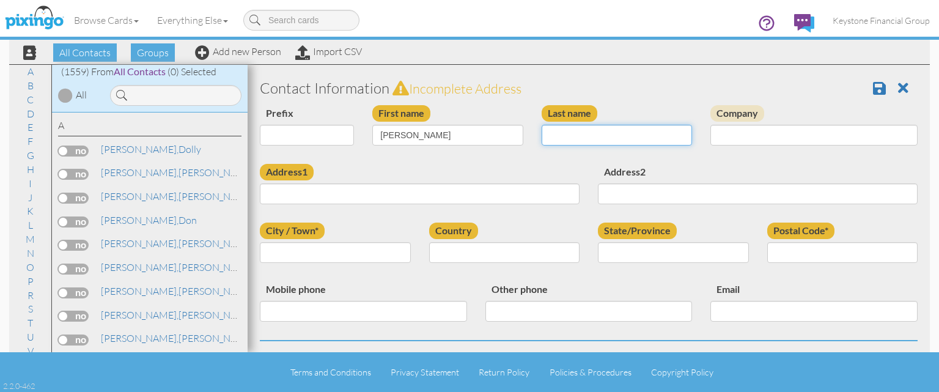
click at [595, 132] on input "Last name" at bounding box center [617, 135] width 151 height 21
type input "Albaiu"
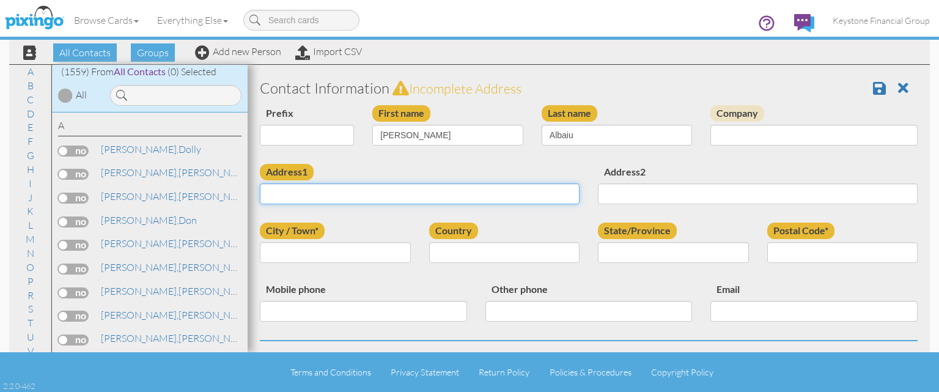
click at [491, 196] on input "Address1" at bounding box center [420, 193] width 320 height 21
paste input "[STREET_ADDRESS][PERSON_NAME]"
type input "[STREET_ADDRESS][PERSON_NAME]"
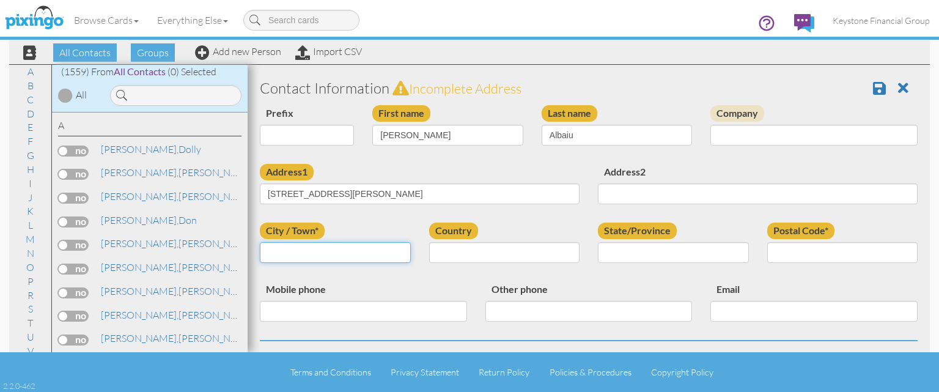
click at [373, 253] on input "City / Town*" at bounding box center [335, 252] width 151 height 21
type input "Columbus"
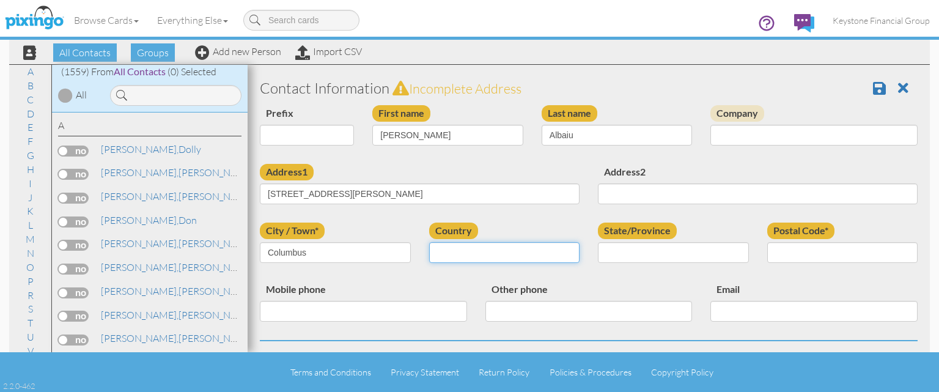
select select "object:4978"
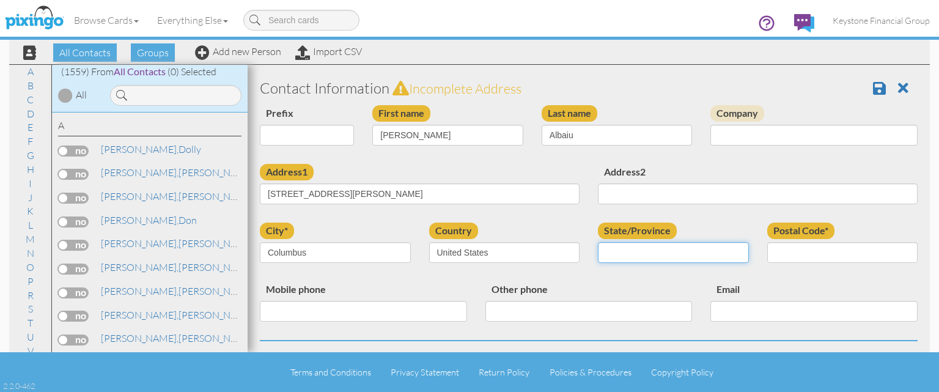
select select "object:5266"
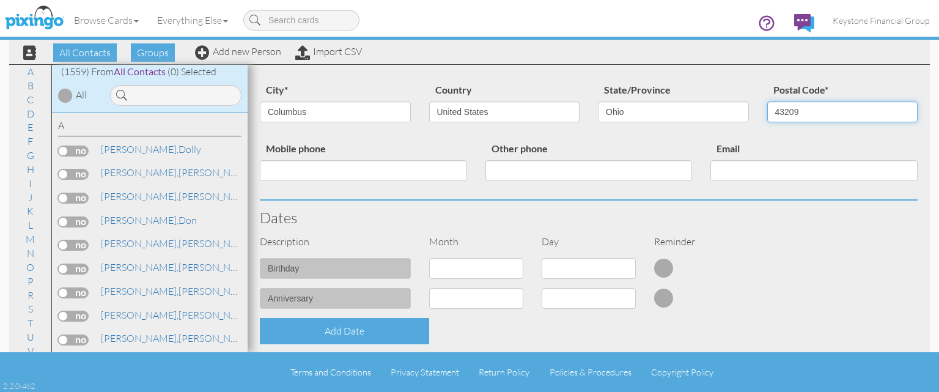
scroll to position [211, 0]
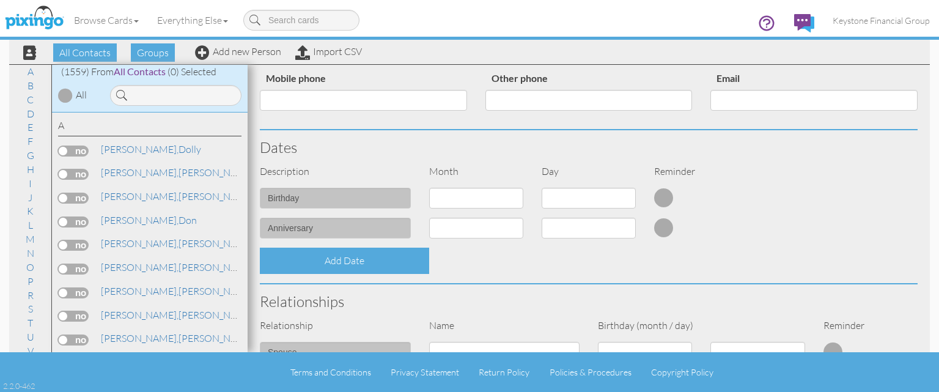
type input "43209"
select select "object:4976"
click option "11 - Nov" at bounding box center [0, 0] width 0 height 0
click at [582, 199] on select "1 2 3 4 5 6 7 8 9 10 11 12 13 14 15 16 17 18 19 20 21 22 23 24 25 26 27 28 29 30" at bounding box center [589, 198] width 94 height 21
select select "number:20"
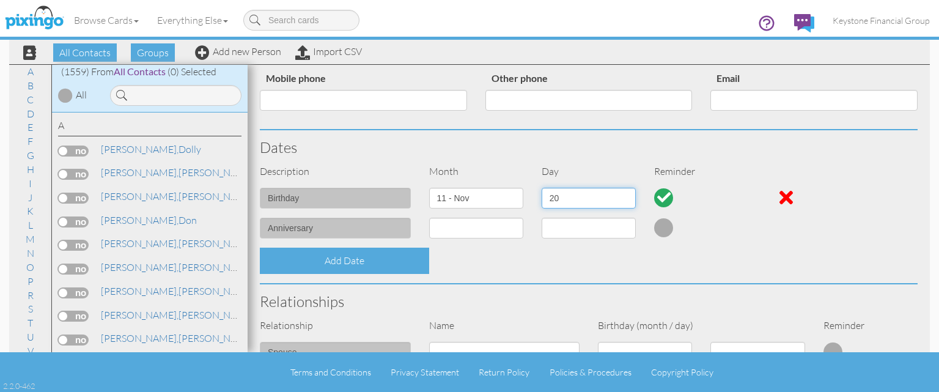
click option "20" at bounding box center [0, 0] width 0 height 0
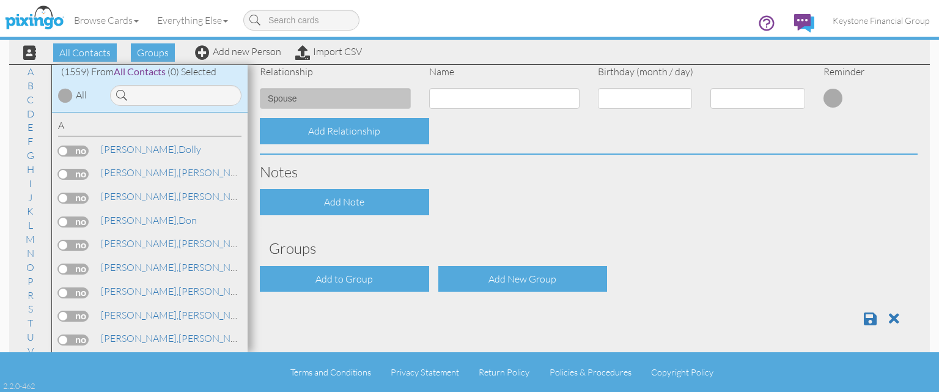
scroll to position [466, 0]
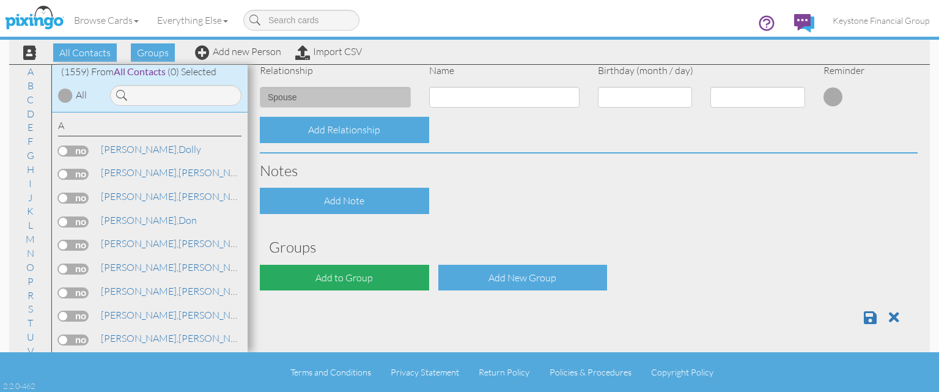
click at [337, 270] on div "Add to Group" at bounding box center [344, 278] width 169 height 26
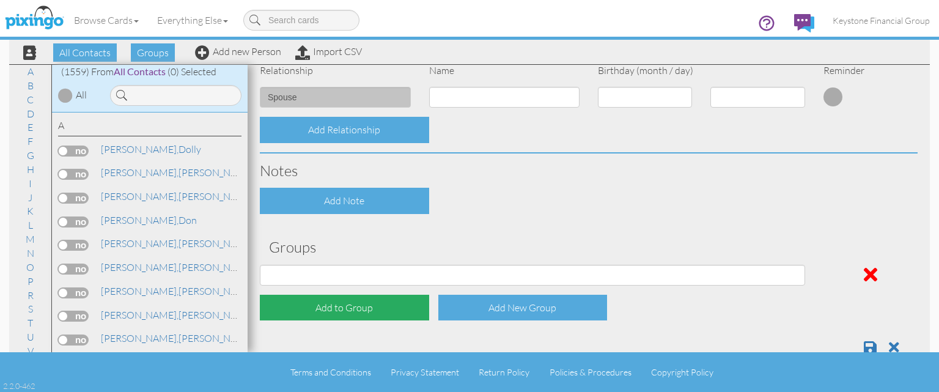
select select "object:5290"
click option "[PERSON_NAME]/Spouse" at bounding box center [0, 0] width 0 height 0
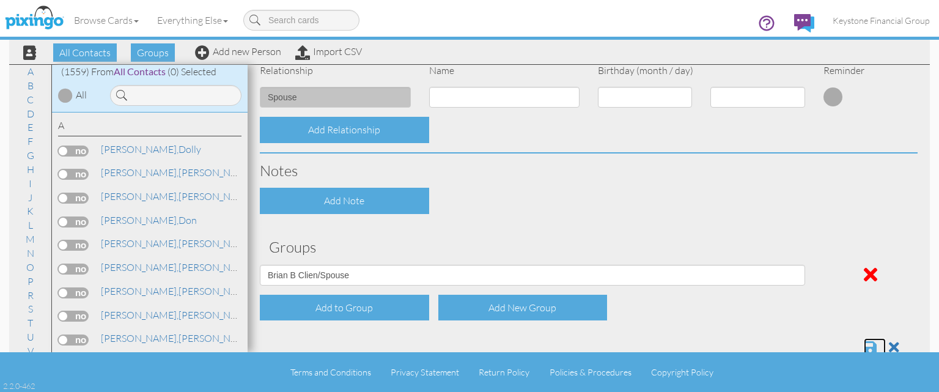
click at [869, 341] on span at bounding box center [870, 347] width 13 height 15
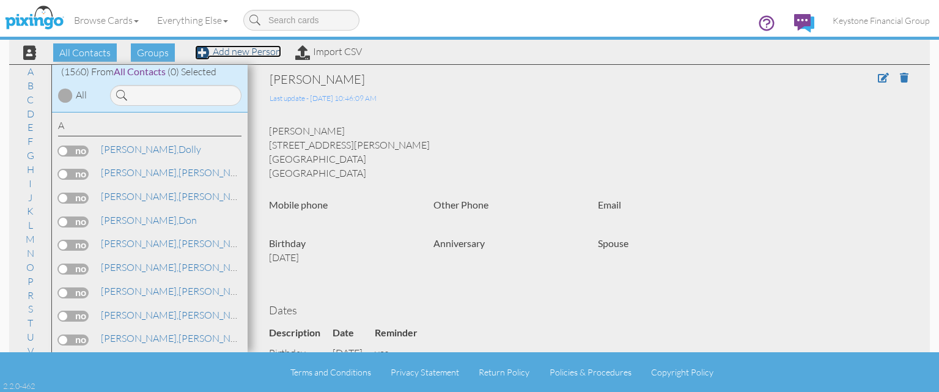
click at [235, 50] on link "Add new Person" at bounding box center [238, 51] width 86 height 12
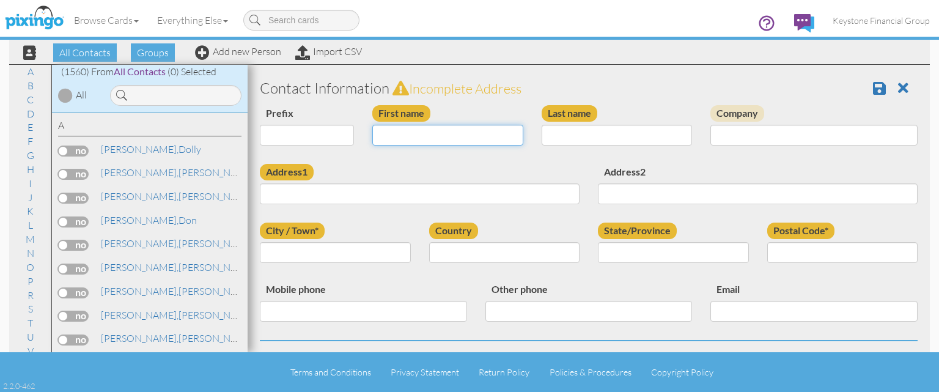
click at [427, 134] on input "First name" at bounding box center [447, 135] width 151 height 21
type input "[PERSON_NAME]"
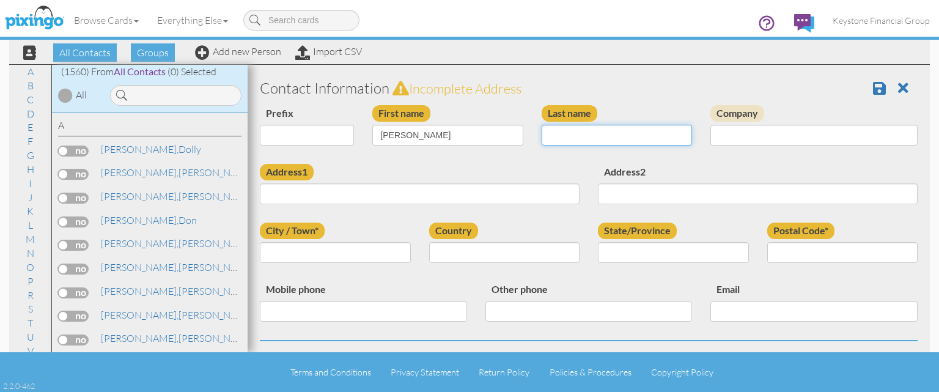
click at [549, 138] on input "Last name" at bounding box center [617, 135] width 151 height 21
type input "[PERSON_NAME]"
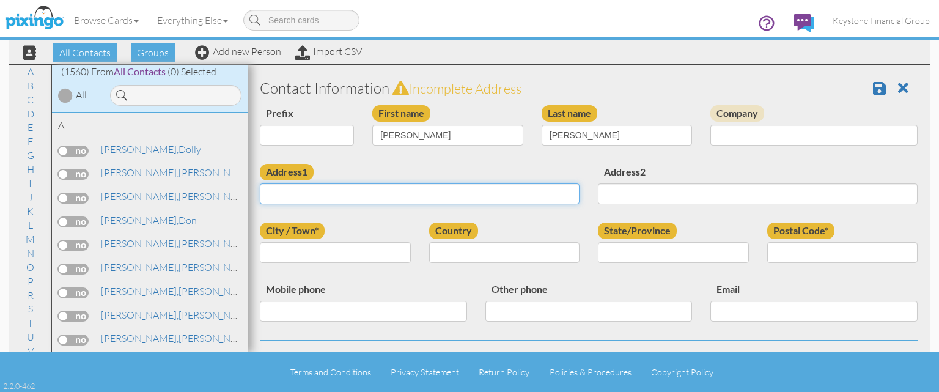
click at [344, 190] on input "Address1" at bounding box center [420, 193] width 320 height 21
paste input "[STREET_ADDRESS]"
type input "[STREET_ADDRESS]"
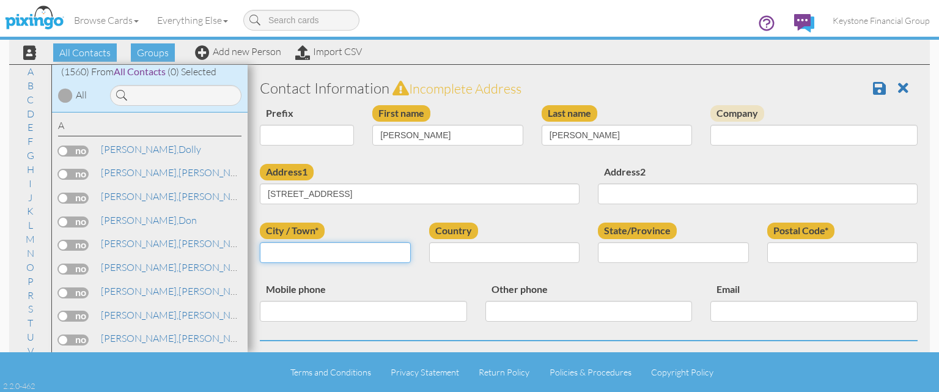
click at [315, 251] on input "City / Town*" at bounding box center [335, 252] width 151 height 21
type input "Columbus"
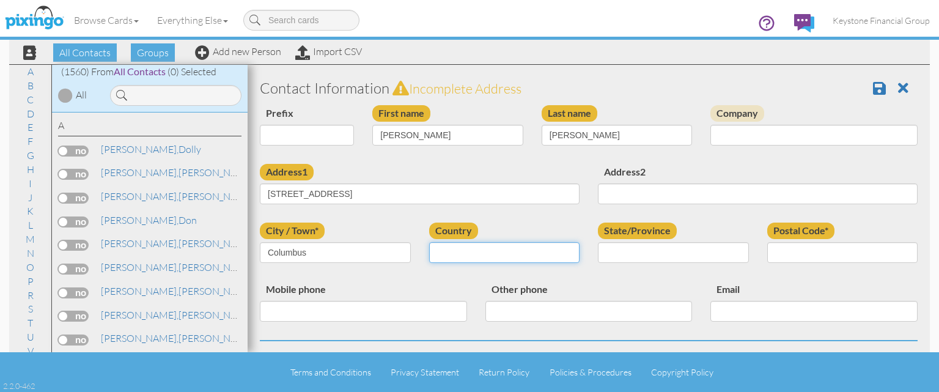
select select "object:4979"
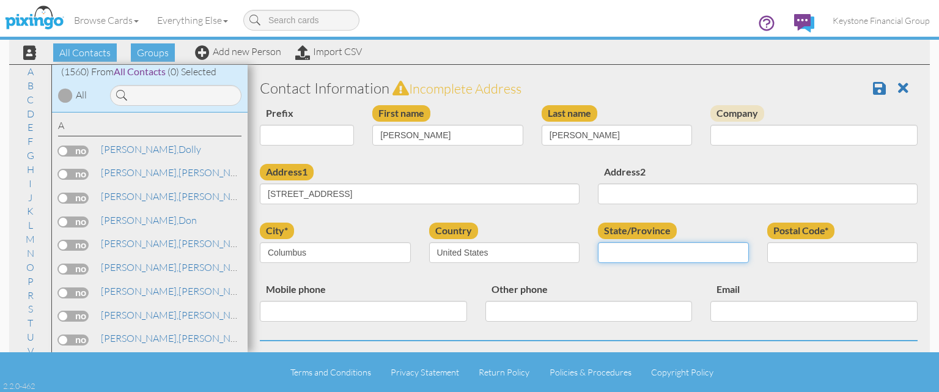
select select "object:5267"
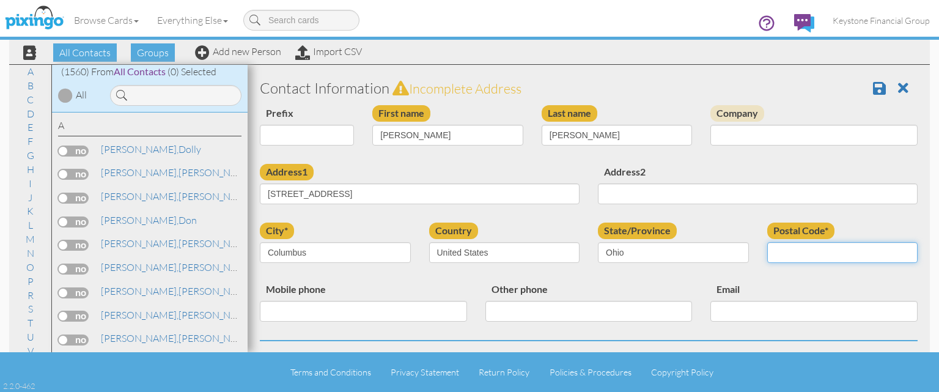
paste input "43224"
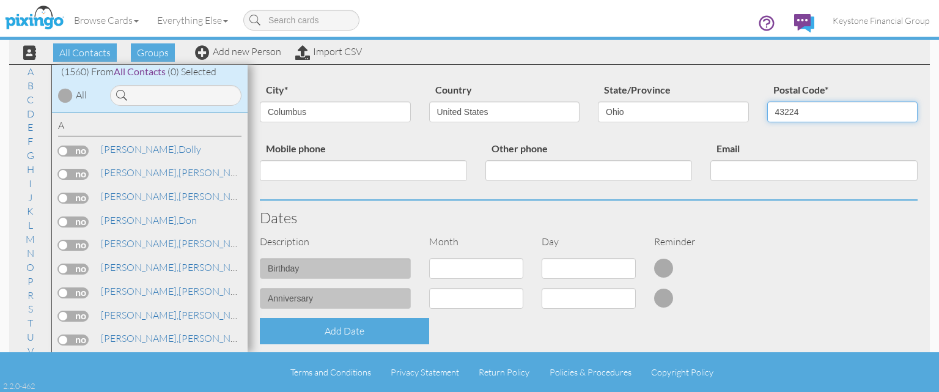
scroll to position [211, 0]
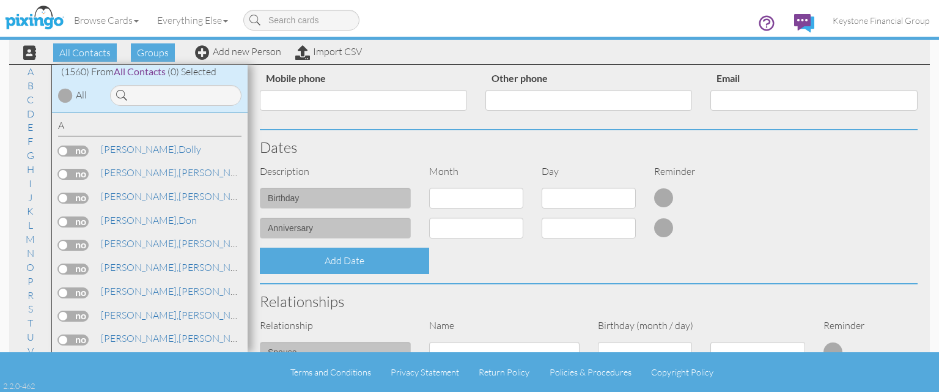
type input "43224"
select select "object:4973"
click option "7 - Jul" at bounding box center [0, 0] width 0 height 0
click at [574, 199] on select "1 2 3 4 5 6 7 8 9 10 11 12 13 14 15 16 17 18 19 20 21 22 23 24 25 26 27 28 29 3…" at bounding box center [589, 198] width 94 height 21
select select "number:20"
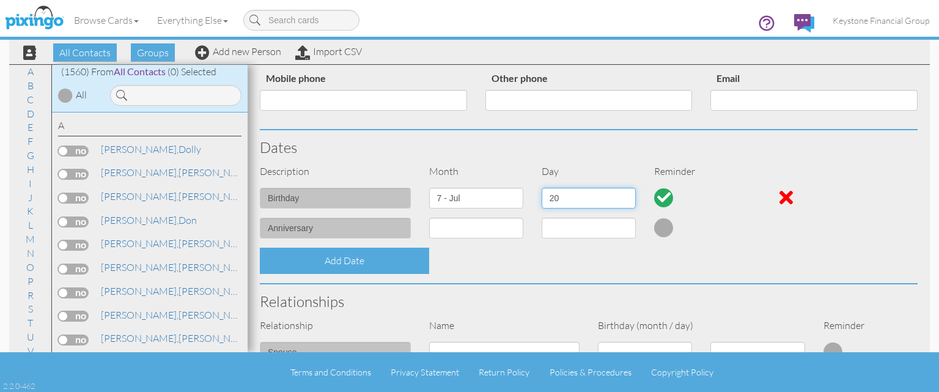
click option "20" at bounding box center [0, 0] width 0 height 0
click at [452, 229] on select "1 - Jan 2 - Feb 3 - Mar 4 - Apr 5 - May 6 - Jun 7 - Jul 8 - Aug 9 - Sep 10 - Oc…" at bounding box center [476, 228] width 94 height 21
select select "object:4969"
click option "3 - Mar" at bounding box center [0, 0] width 0 height 0
click at [576, 230] on select at bounding box center [589, 228] width 94 height 21
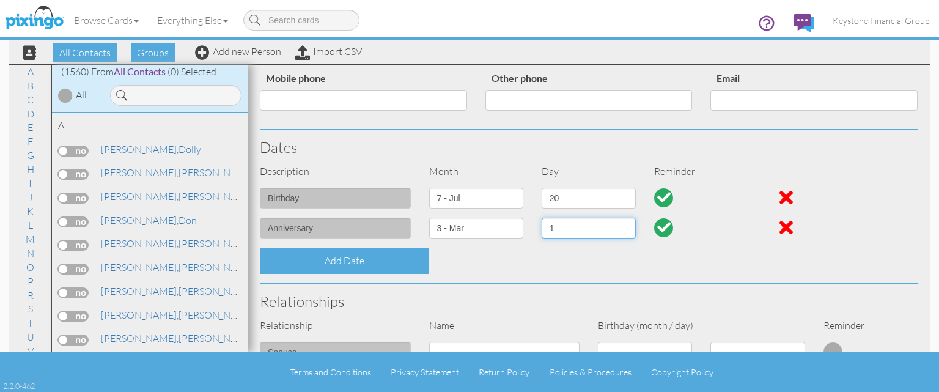
select select "number:13"
click option "13" at bounding box center [0, 0] width 0 height 0
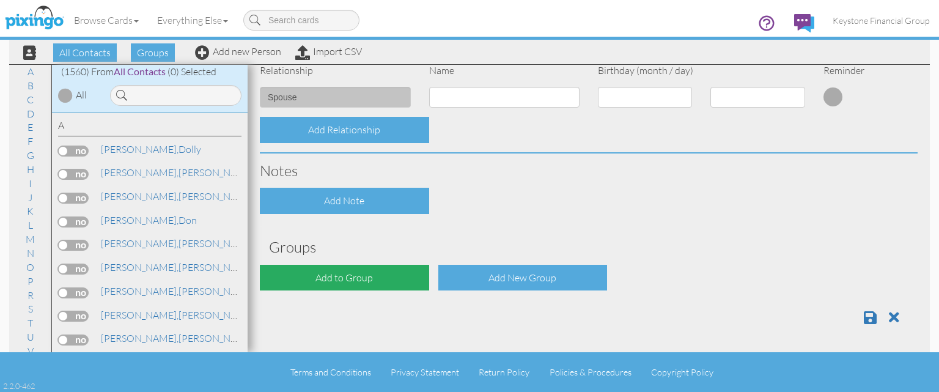
click at [346, 275] on div "Add to Group" at bounding box center [344, 278] width 169 height 26
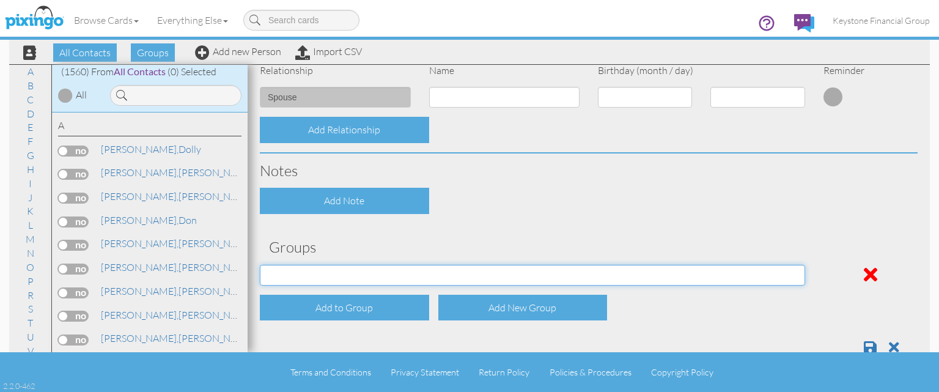
click at [336, 275] on select "Brian A Clien/Spouse Brian A Clients Brian B Clien/Spouse Brian B Clients Brian…" at bounding box center [533, 275] width 546 height 21
select select "object:5304"
click option "Ed C Clients" at bounding box center [0, 0] width 0 height 0
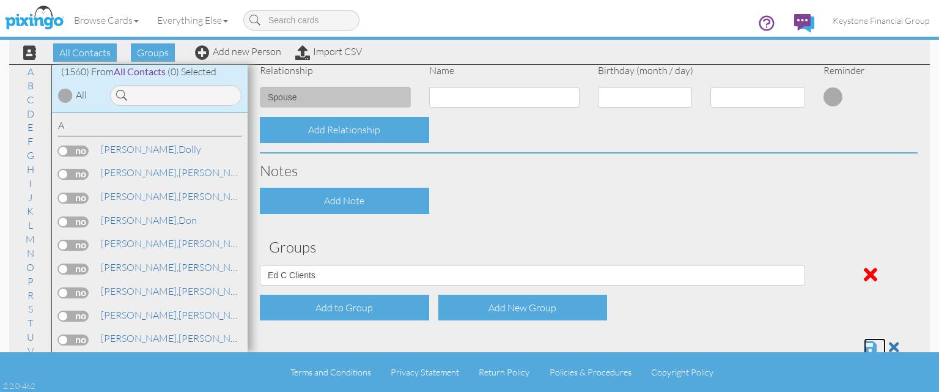
click at [872, 342] on span at bounding box center [870, 347] width 13 height 15
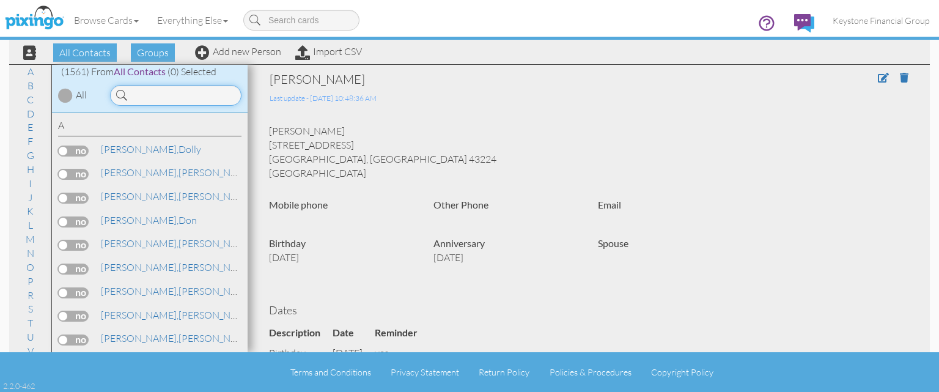
click at [178, 97] on input at bounding box center [175, 95] width 131 height 21
type input "opoku"
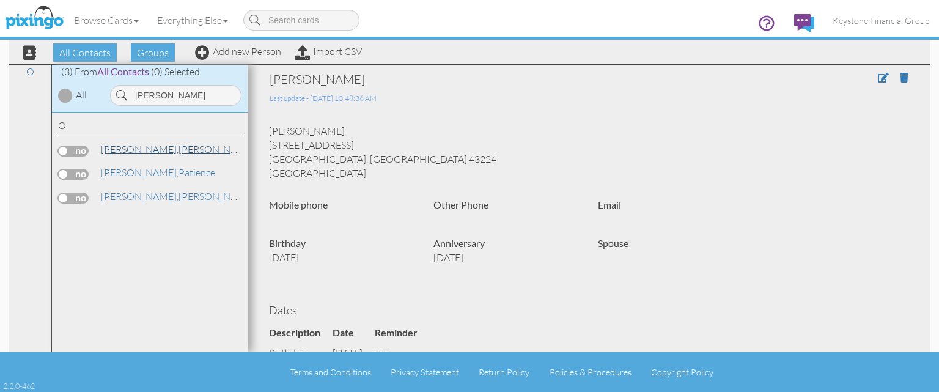
click at [124, 148] on span "[PERSON_NAME]," at bounding box center [140, 149] width 78 height 12
click at [882, 76] on span at bounding box center [883, 78] width 11 height 10
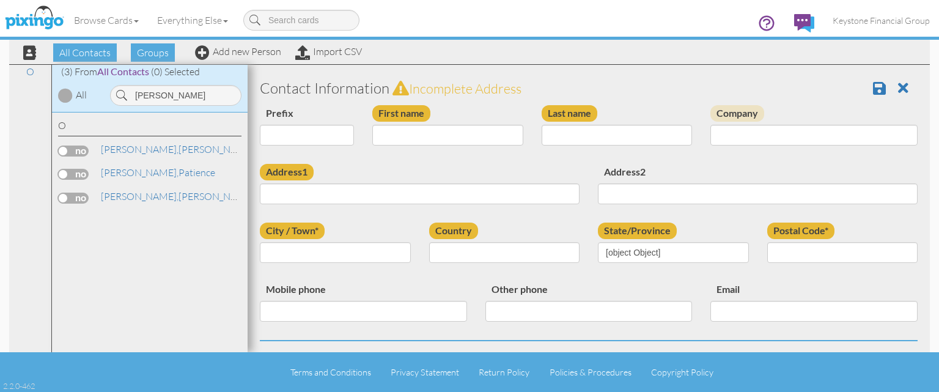
type input "[PERSON_NAME]"
type input "Opoku"
type input "[STREET_ADDRESS]"
type input "Columbus"
type input "43224"
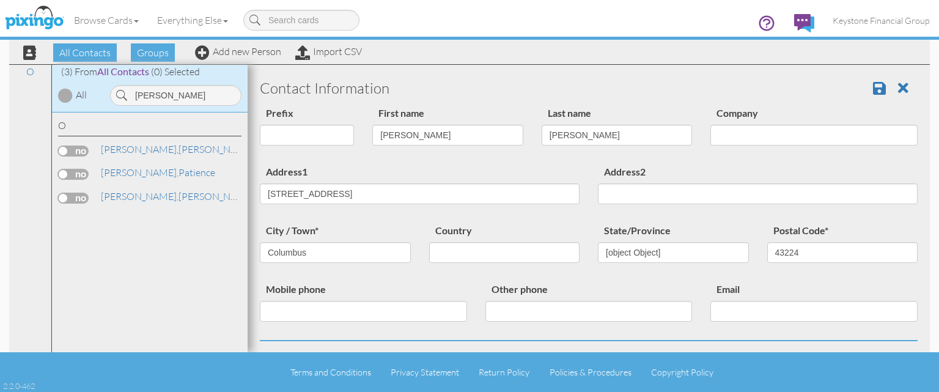
select select "object:5007"
select select "object:5003"
select select "object:5030"
select select "object:5039"
select select "object:5284"
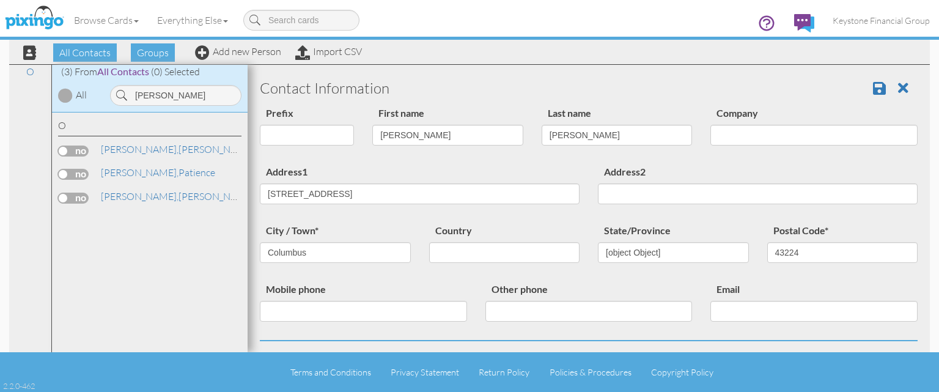
select select "number:20"
select select "number:13"
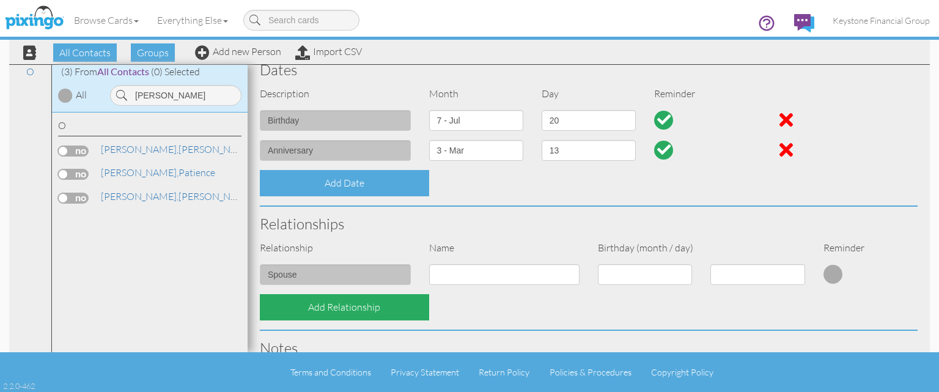
scroll to position [352, 0]
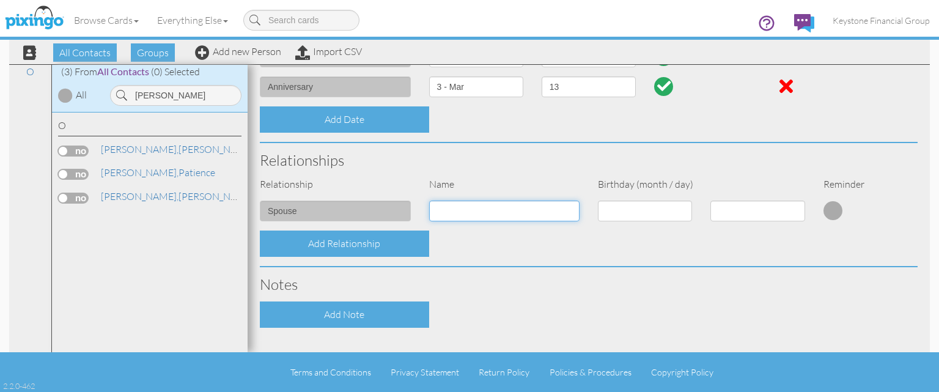
click at [467, 207] on input at bounding box center [504, 211] width 151 height 21
click at [482, 213] on input "[PERSON_NAME]" at bounding box center [504, 211] width 151 height 21
type input "[PERSON_NAME]"
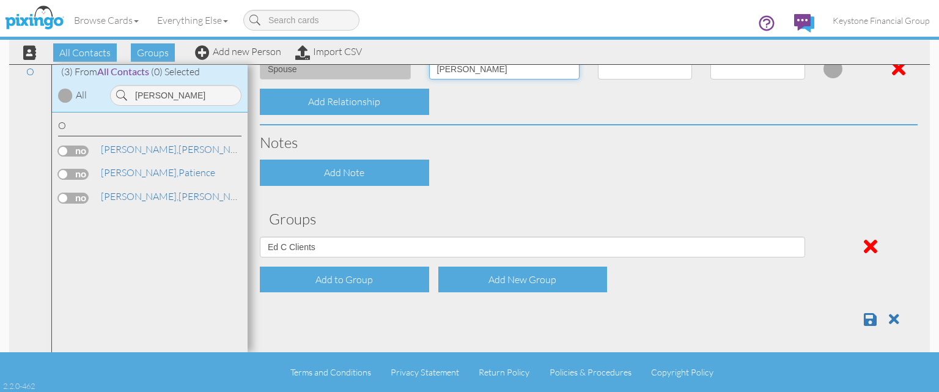
scroll to position [496, 0]
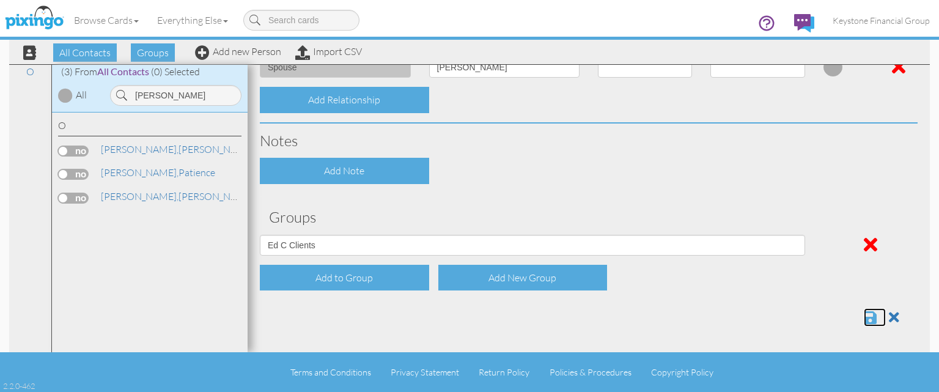
click at [868, 317] on span at bounding box center [870, 317] width 13 height 15
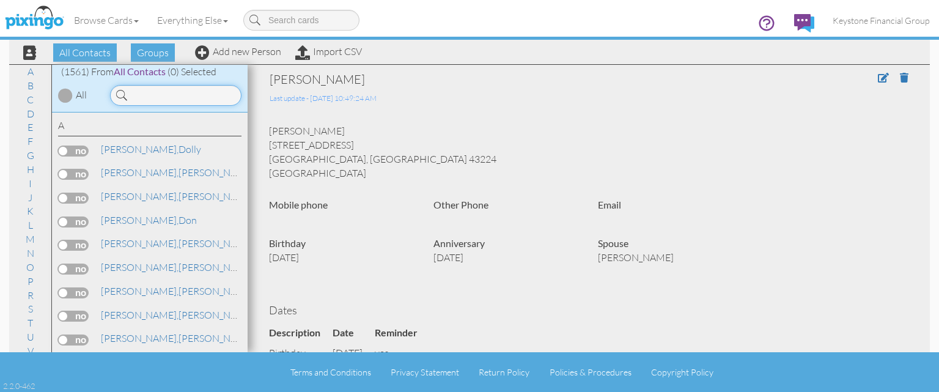
click at [165, 93] on input at bounding box center [175, 95] width 131 height 21
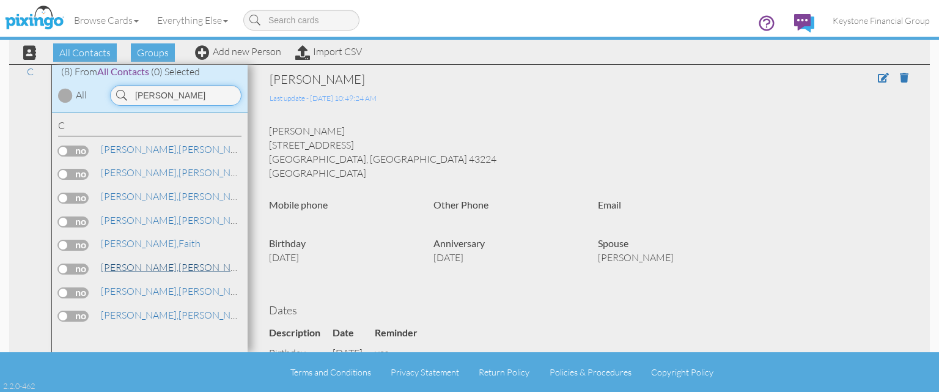
type input "[PERSON_NAME]"
click at [144, 267] on link "[PERSON_NAME]" at bounding box center [178, 267] width 156 height 15
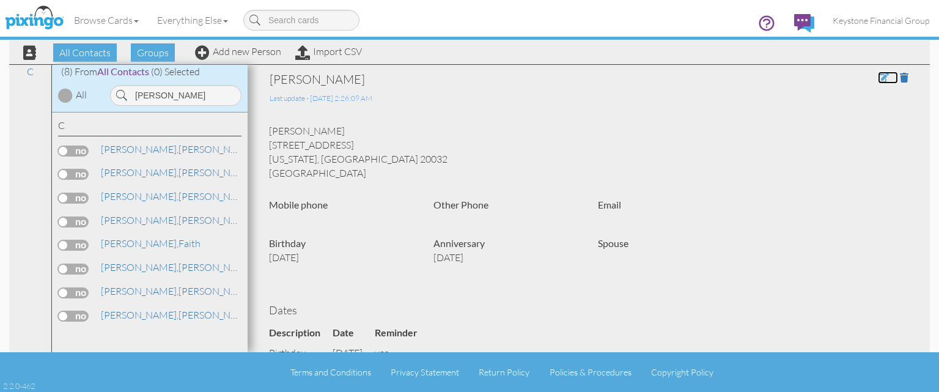
click at [880, 80] on span at bounding box center [883, 78] width 11 height 10
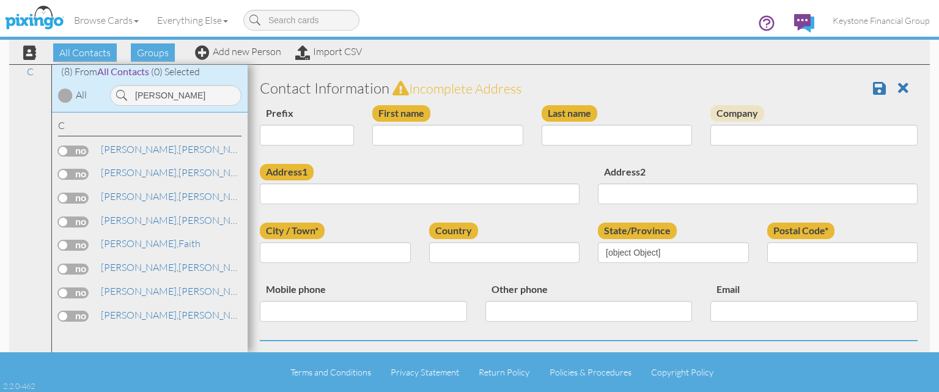
type input "[PERSON_NAME]"
type input "[STREET_ADDRESS]"
type input "[US_STATE]"
type input "20032"
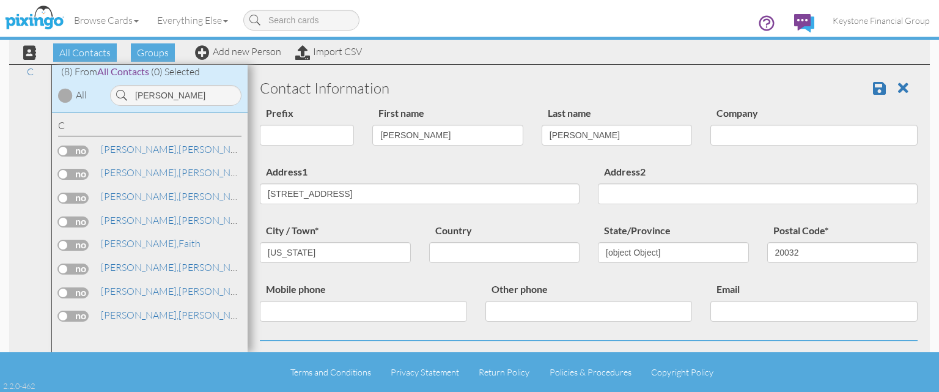
select select "object:5019"
select select "object:5018"
select select "object:5051"
select select "object:5056"
select select "object:5301"
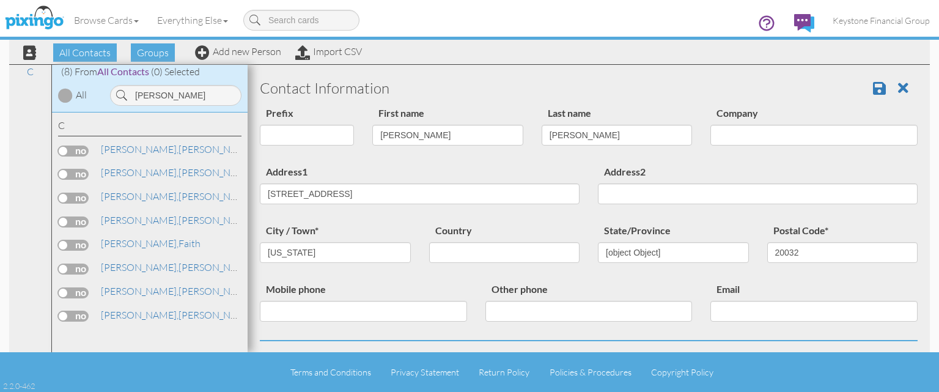
select select "number:8"
select select "number:23"
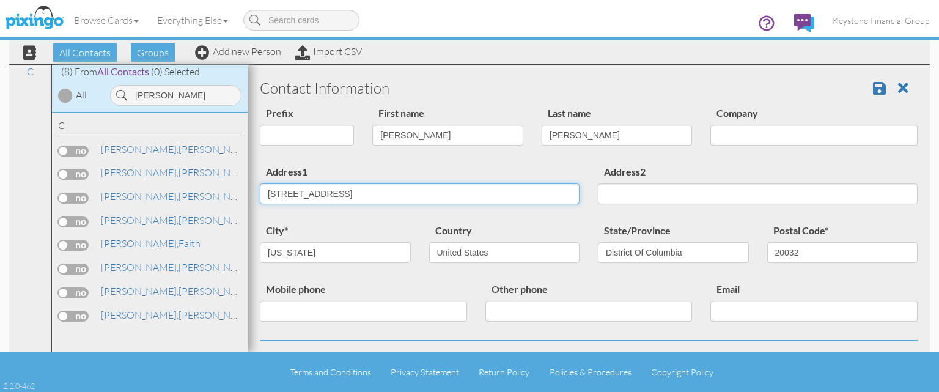
drag, startPoint x: 366, startPoint y: 193, endPoint x: 232, endPoint y: 202, distance: 134.2
click at [260, 202] on input "[STREET_ADDRESS]" at bounding box center [420, 193] width 320 height 21
paste input "[STREET_ADDRESS]"
type input "[STREET_ADDRESS]"
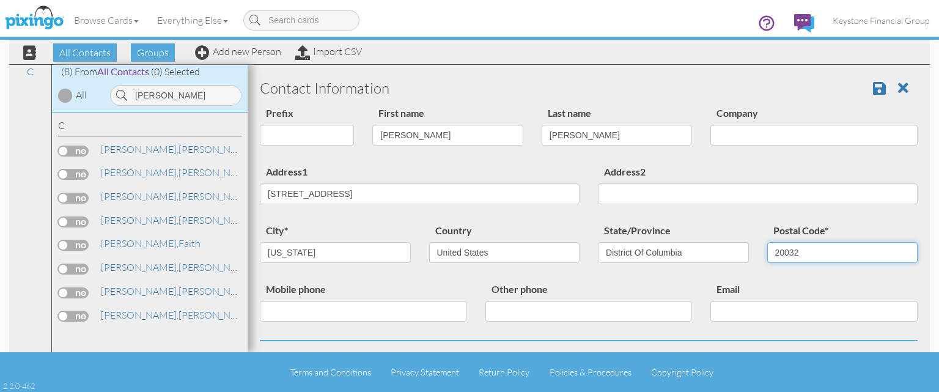
drag, startPoint x: 805, startPoint y: 252, endPoint x: 743, endPoint y: 251, distance: 62.4
click at [768, 251] on input "20032" at bounding box center [843, 252] width 151 height 21
paste input "1231"
type input "21231"
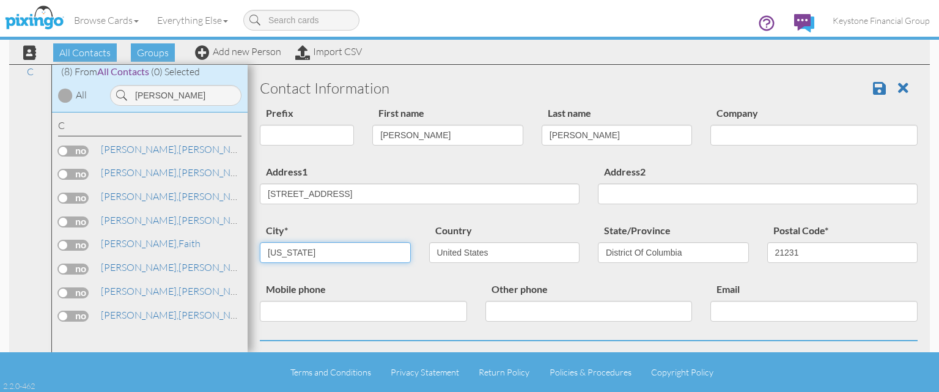
drag, startPoint x: 253, startPoint y: 251, endPoint x: 230, endPoint y: 254, distance: 23.4
click at [260, 254] on input "Washington" at bounding box center [335, 252] width 151 height 21
type input "Baltimore"
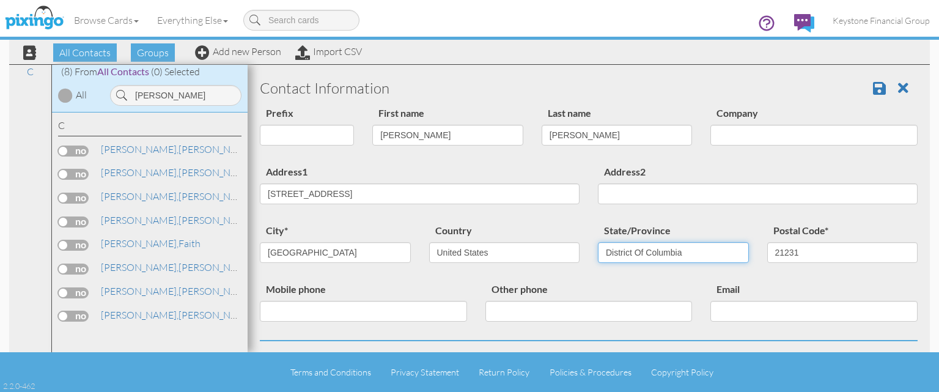
select select "object:5328"
click option "Maryland" at bounding box center [0, 0] width 0 height 0
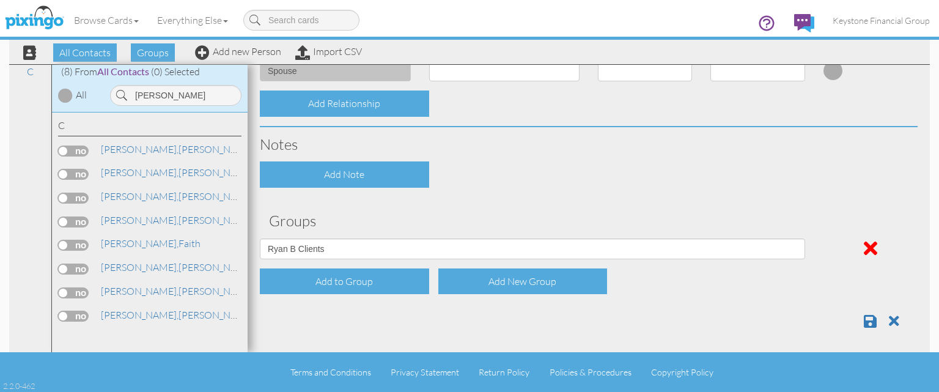
scroll to position [493, 0]
click at [872, 319] on span at bounding box center [870, 320] width 13 height 15
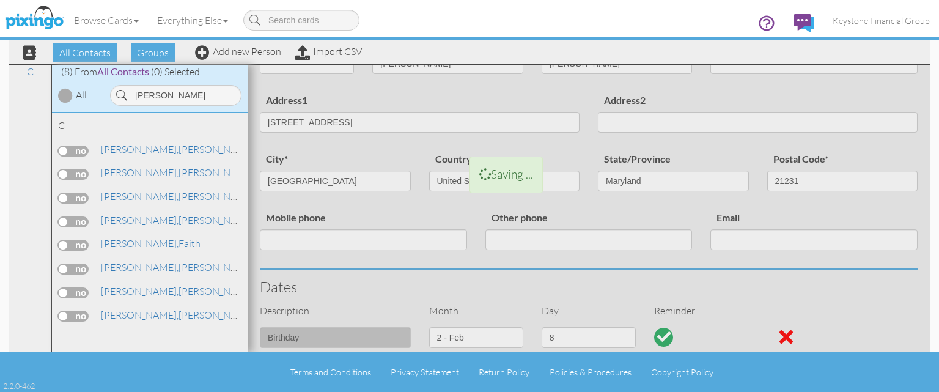
scroll to position [0, 0]
